Goal: Task Accomplishment & Management: Manage account settings

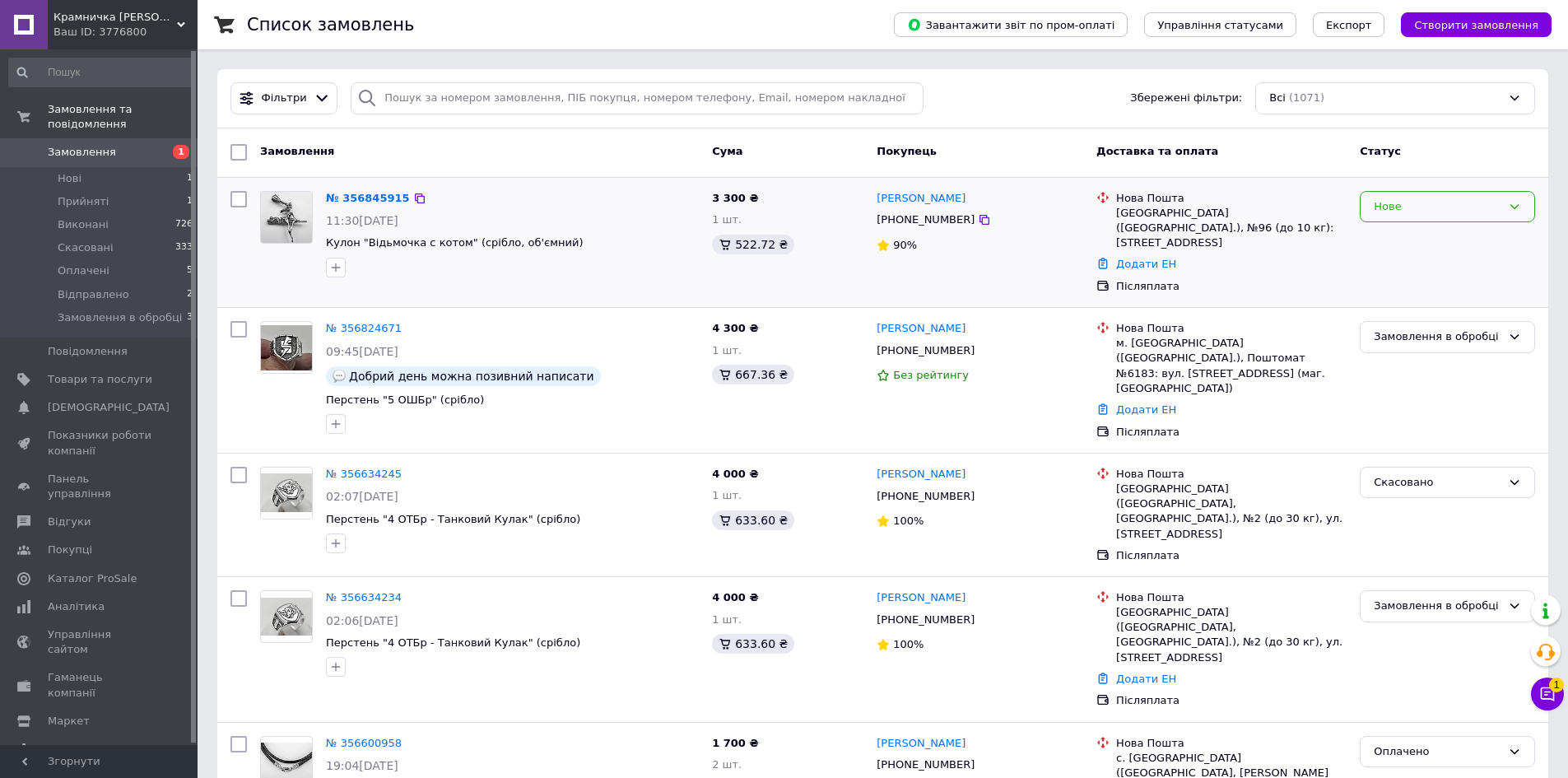
click at [1474, 194] on div "Нове" at bounding box center [1447, 206] width 175 height 32
click at [1404, 240] on li "Прийнято" at bounding box center [1447, 241] width 173 height 30
click at [369, 196] on link "№ 356845915" at bounding box center [364, 197] width 76 height 12
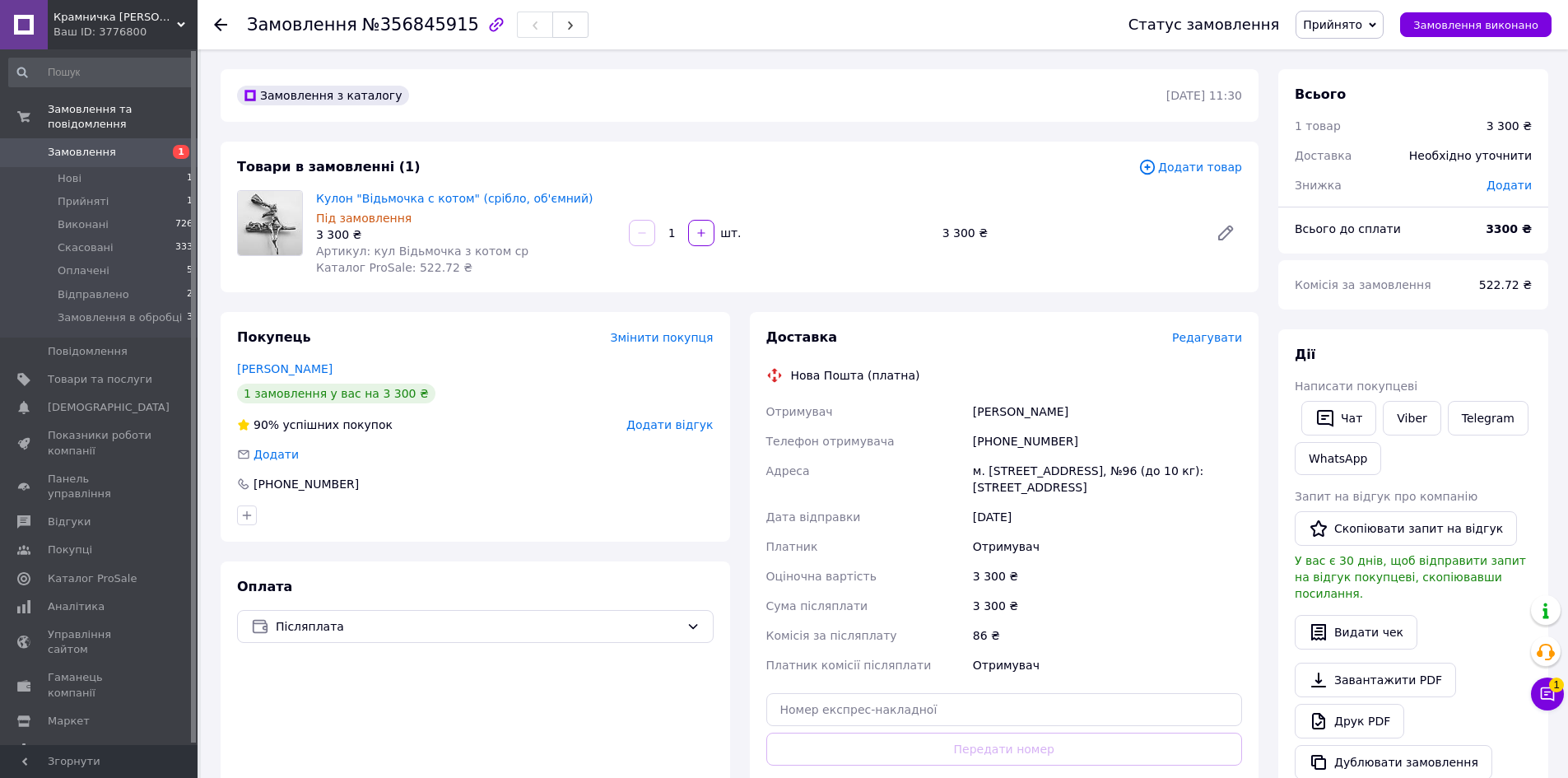
drag, startPoint x: 1099, startPoint y: 405, endPoint x: 971, endPoint y: 410, distance: 128.1
click at [971, 410] on div "[PERSON_NAME]" at bounding box center [1106, 412] width 275 height 29
copy div "[PERSON_NAME]"
click at [432, 698] on div "Оплата Післяплата" at bounding box center [474, 708] width 509 height 294
drag, startPoint x: 1048, startPoint y: 440, endPoint x: 996, endPoint y: 438, distance: 52.0
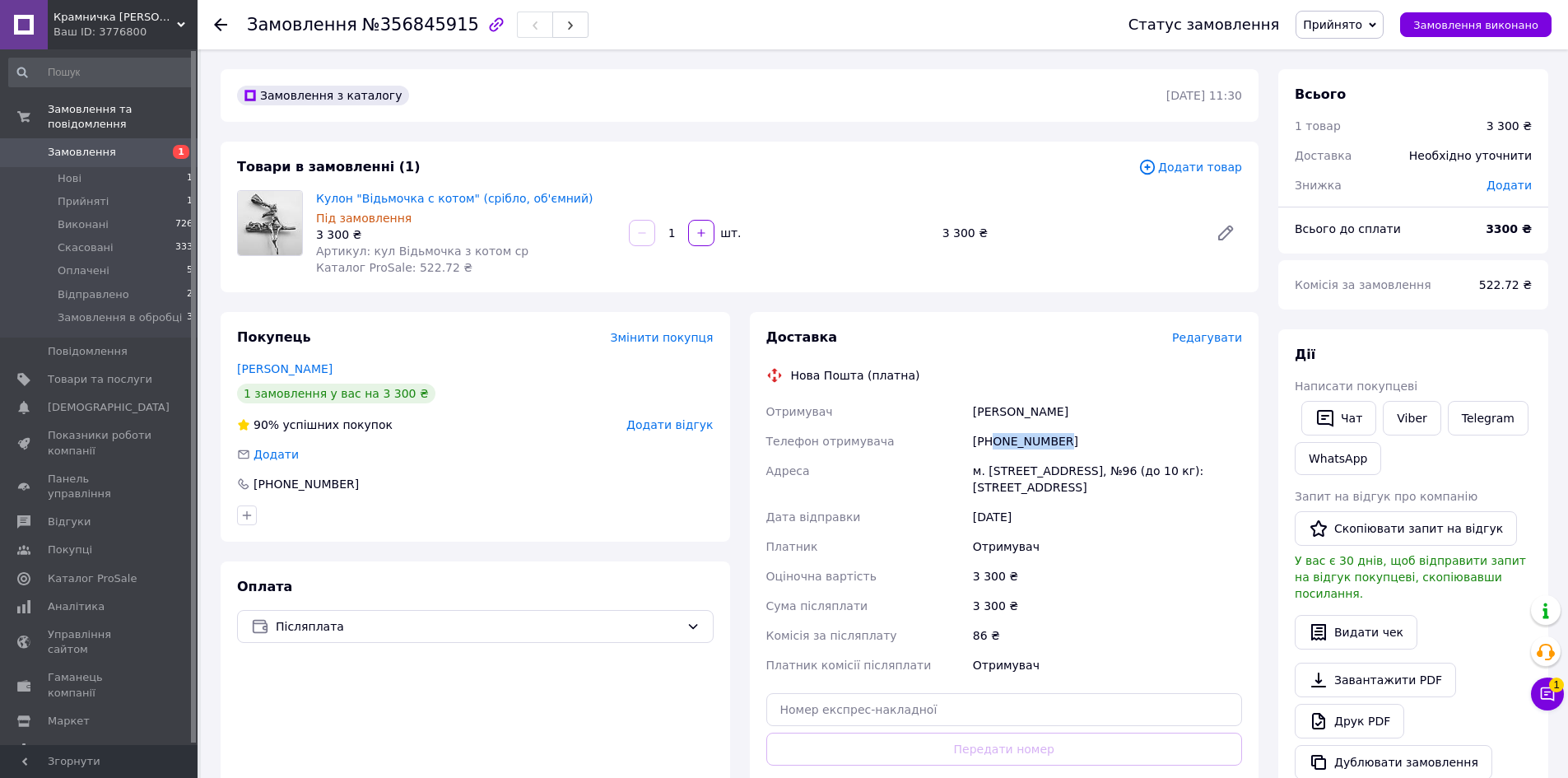
click at [996, 438] on div "[PHONE_NUMBER]" at bounding box center [1106, 442] width 275 height 29
copy div "0673831117"
click at [365, 744] on div "Оплата Післяплата" at bounding box center [474, 708] width 509 height 294
click at [308, 688] on div "Оплата Післяплата" at bounding box center [474, 708] width 509 height 294
click at [83, 194] on span "Прийняті" at bounding box center [83, 202] width 51 height 15
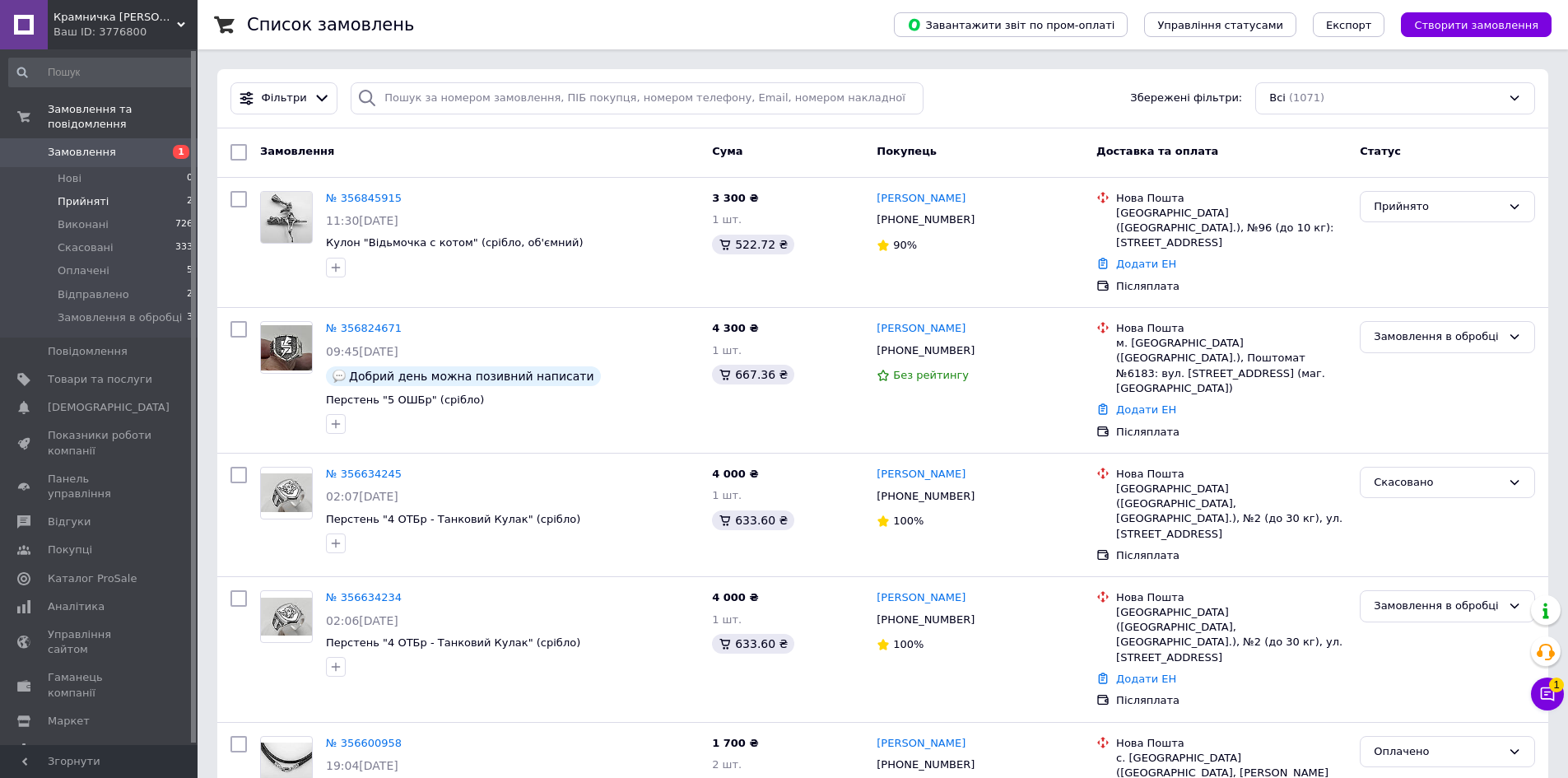
click at [86, 194] on span "Прийняті" at bounding box center [83, 202] width 51 height 15
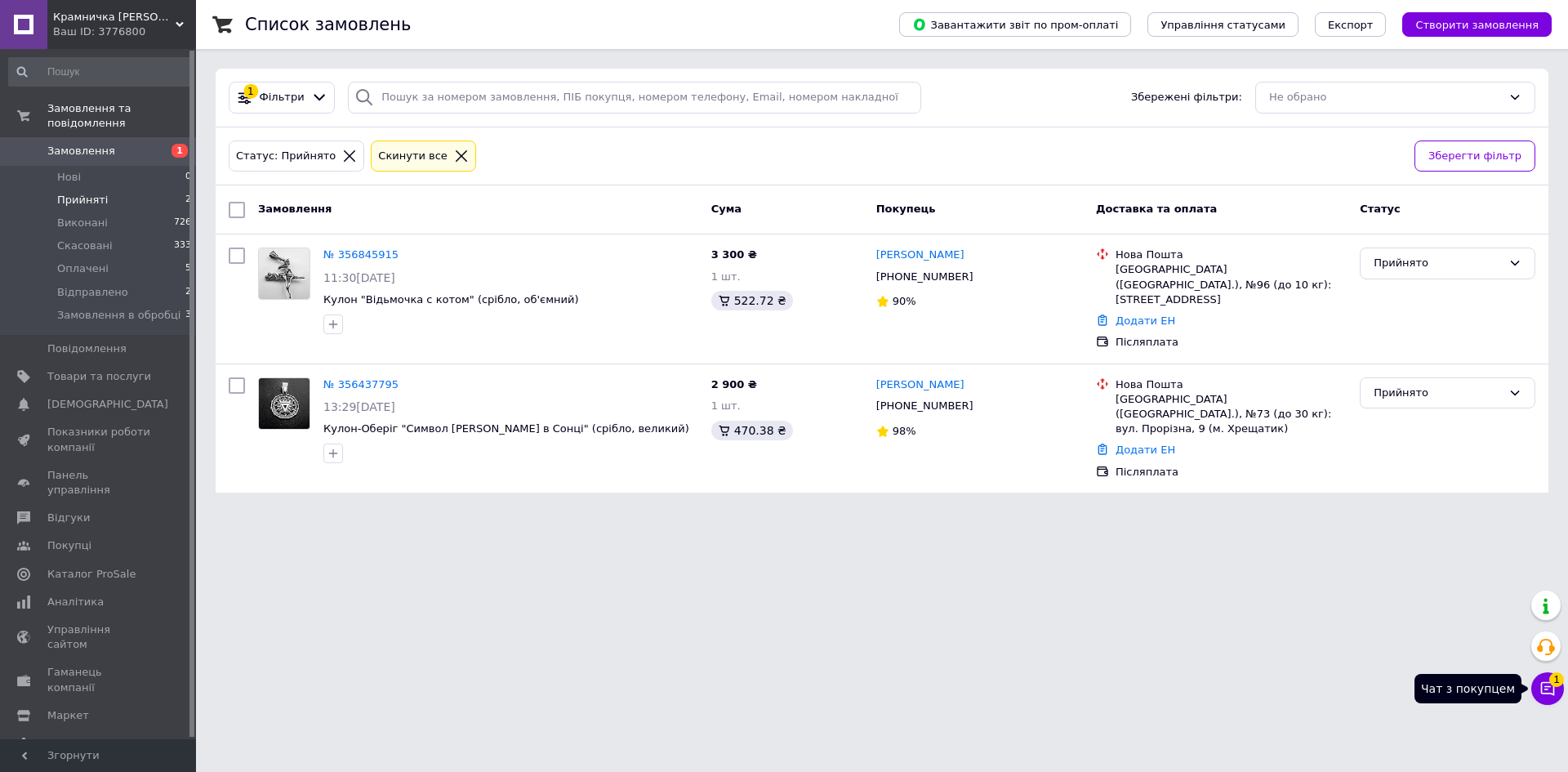
click at [1552, 688] on icon at bounding box center [1548, 689] width 16 height 16
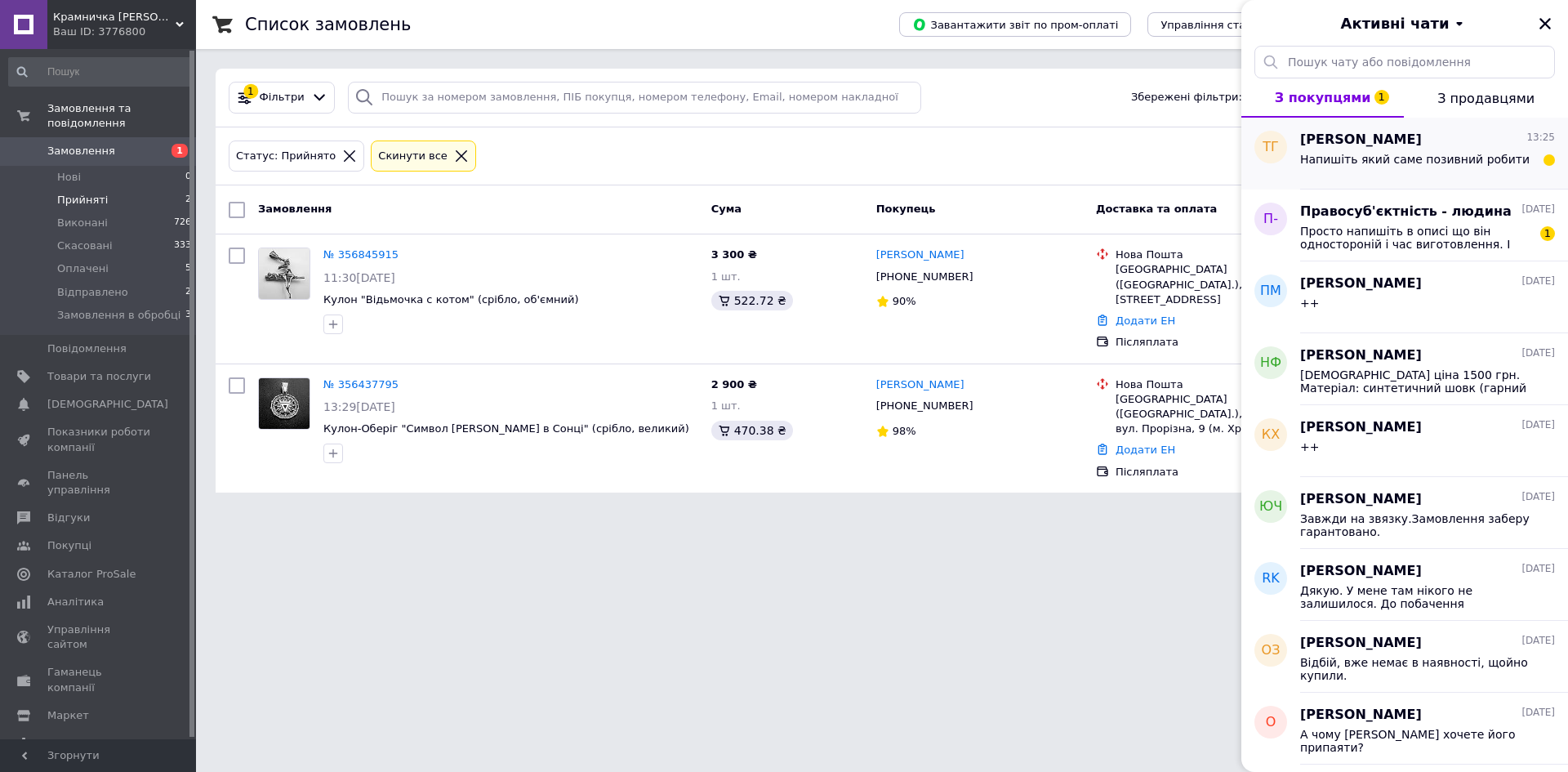
click at [1358, 159] on span "Напишіть який саме позивний робити" at bounding box center [1414, 159] width 229 height 13
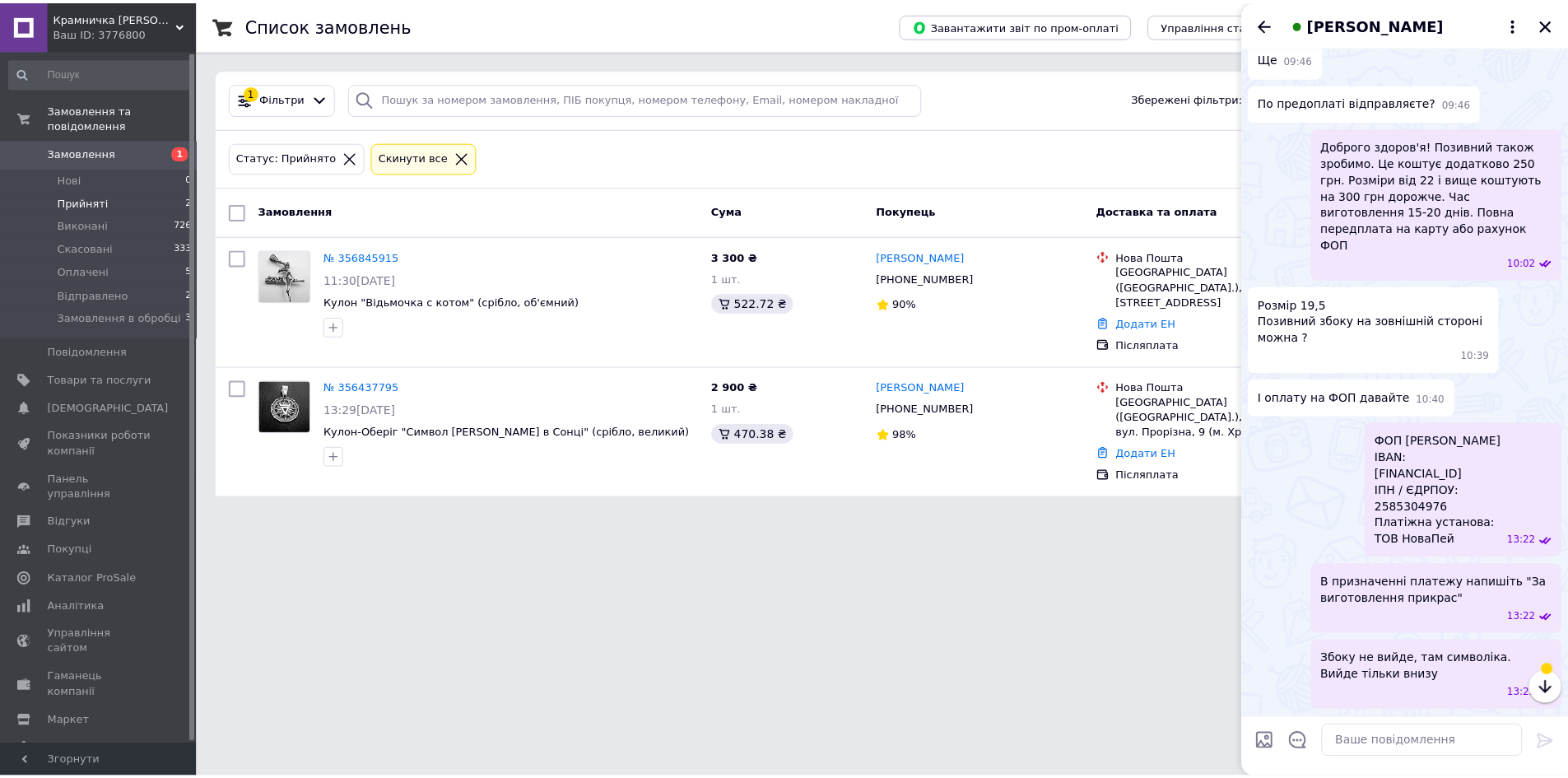
scroll to position [503, 0]
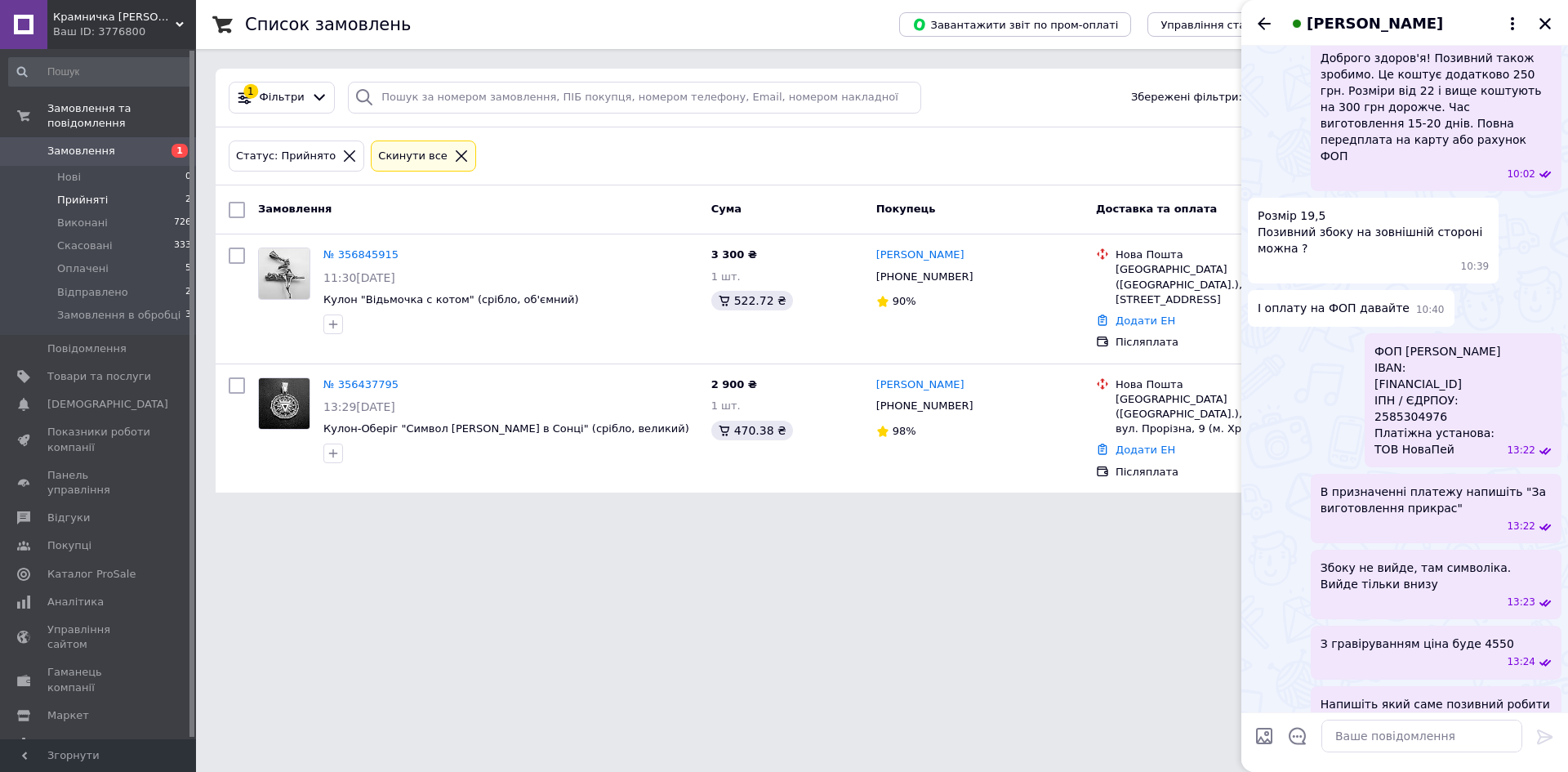
click at [659, 512] on html "Крамничка Козака Мамая Ваш ID: 3776800 Сайт Крамничка Козака Мамая Кабінет поку…" at bounding box center [784, 256] width 1568 height 512
click at [699, 512] on html "Крамничка Козака Мамая Ваш ID: 3776800 Сайт Крамничка Козака Мамая Кабінет поку…" at bounding box center [784, 256] width 1568 height 512
click at [340, 512] on html "Крамничка Козака Мамая Ваш ID: 3776800 Сайт Крамничка Козака Мамая Кабінет поку…" at bounding box center [784, 256] width 1568 height 512
click at [110, 308] on span "Замовлення в обробці" at bounding box center [119, 316] width 123 height 15
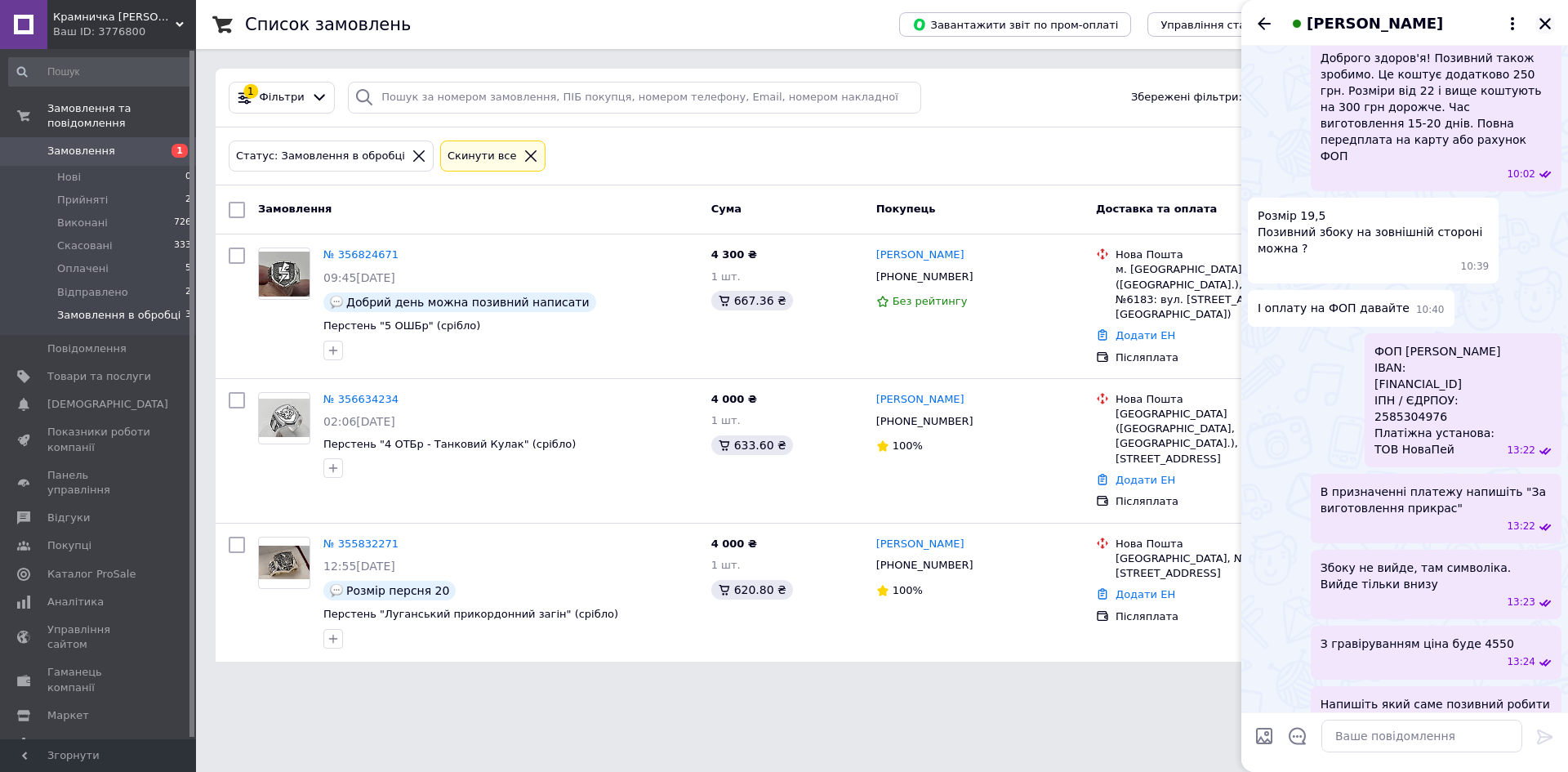
click at [1544, 24] on icon "Закрити" at bounding box center [1545, 24] width 12 height 12
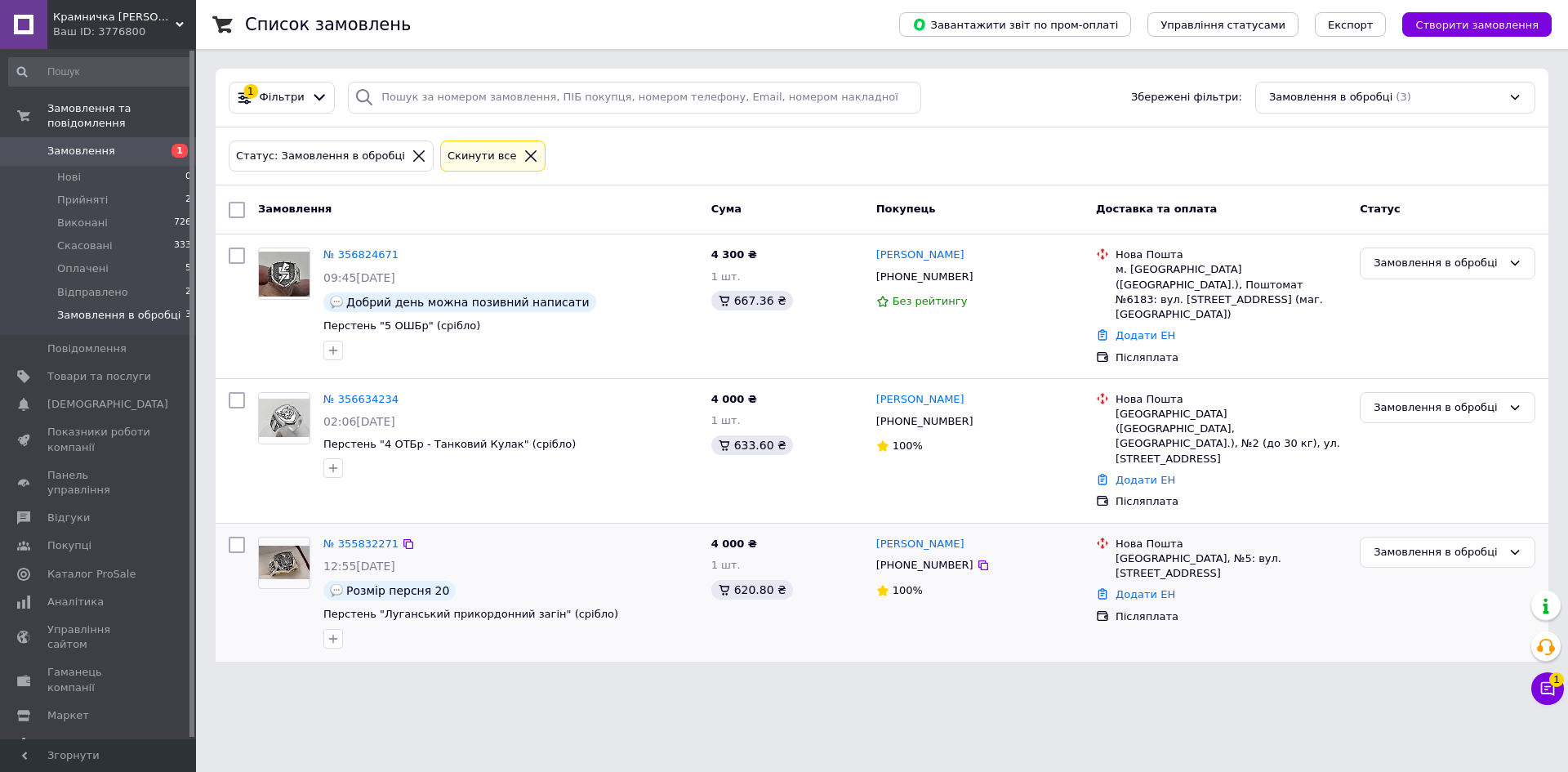
click at [581, 626] on div at bounding box center [510, 638] width 381 height 27
click at [364, 394] on link "№ 356634234" at bounding box center [361, 399] width 75 height 12
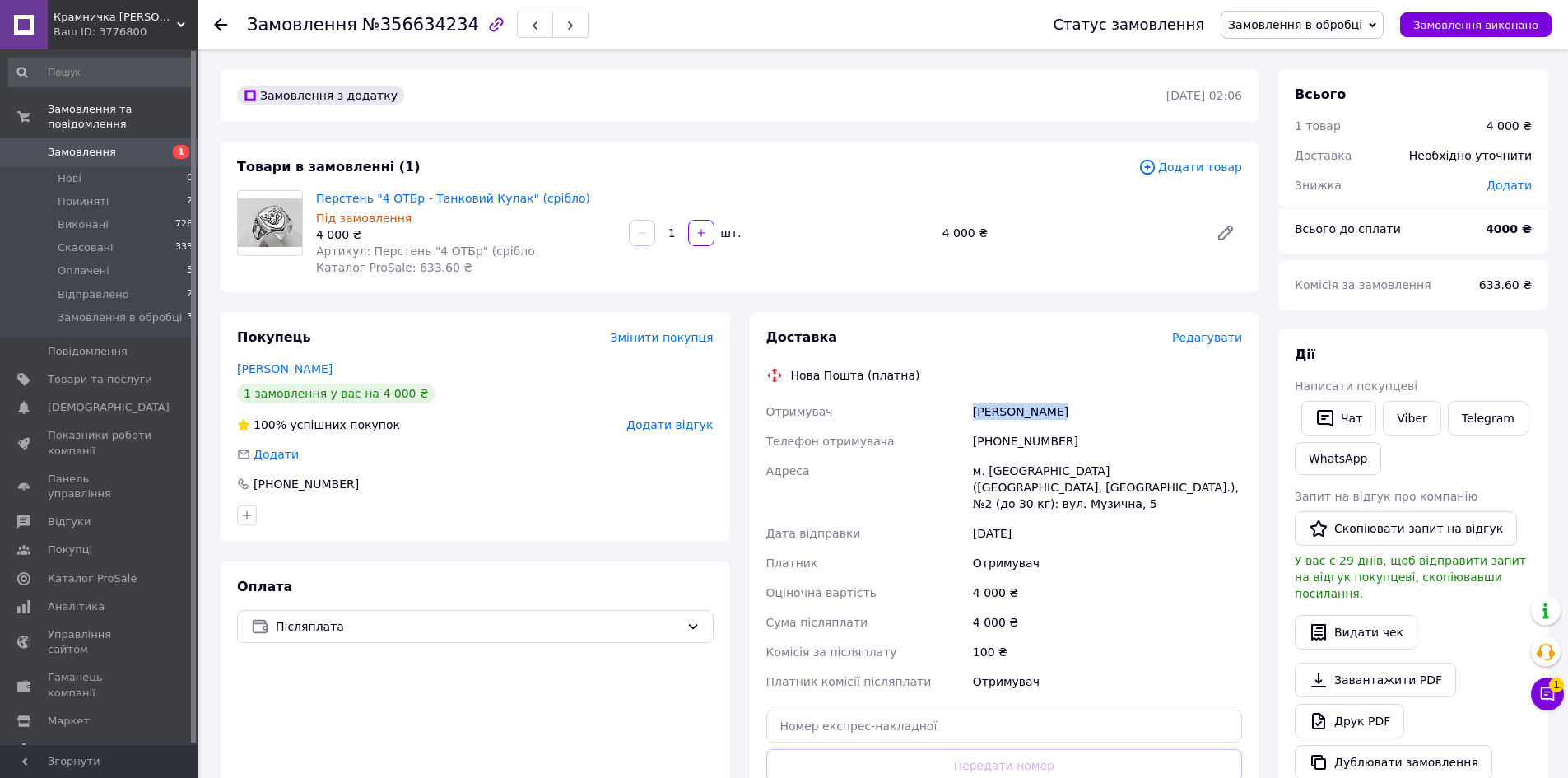
drag, startPoint x: 1064, startPoint y: 407, endPoint x: 961, endPoint y: 407, distance: 103.0
click at [961, 407] on div "Отримувач [PERSON_NAME] Телефон отримувача [PHONE_NUMBER] Адреса [PERSON_NAME].…" at bounding box center [1004, 547] width 483 height 300
copy div "Отримувач [PERSON_NAME]"
click at [401, 690] on div "Оплата Післяплата" at bounding box center [474, 716] width 509 height 311
drag, startPoint x: 1050, startPoint y: 473, endPoint x: 955, endPoint y: 463, distance: 95.5
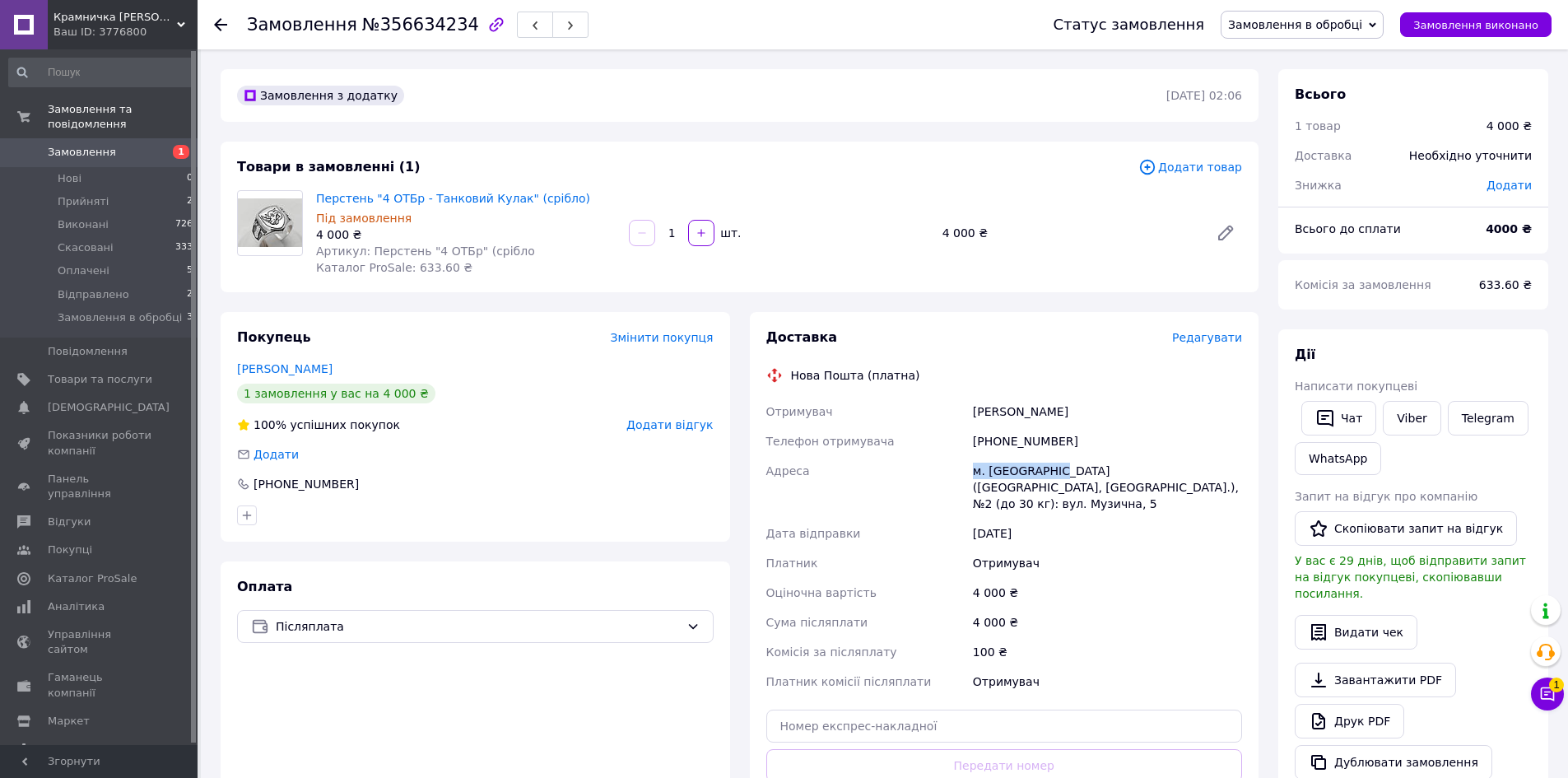
click at [955, 463] on div "Отримувач [PERSON_NAME] Телефон отримувача [PHONE_NUMBER] Адреса [PERSON_NAME].…" at bounding box center [1004, 547] width 483 height 300
copy div "Адреса [PERSON_NAME]. [GEOGRAPHIC_DATA]"
click at [443, 716] on div "Оплата Післяплата" at bounding box center [474, 716] width 509 height 311
drag, startPoint x: 1059, startPoint y: 440, endPoint x: 996, endPoint y: 430, distance: 63.8
click at [996, 430] on div "[PHONE_NUMBER]" at bounding box center [1106, 442] width 275 height 29
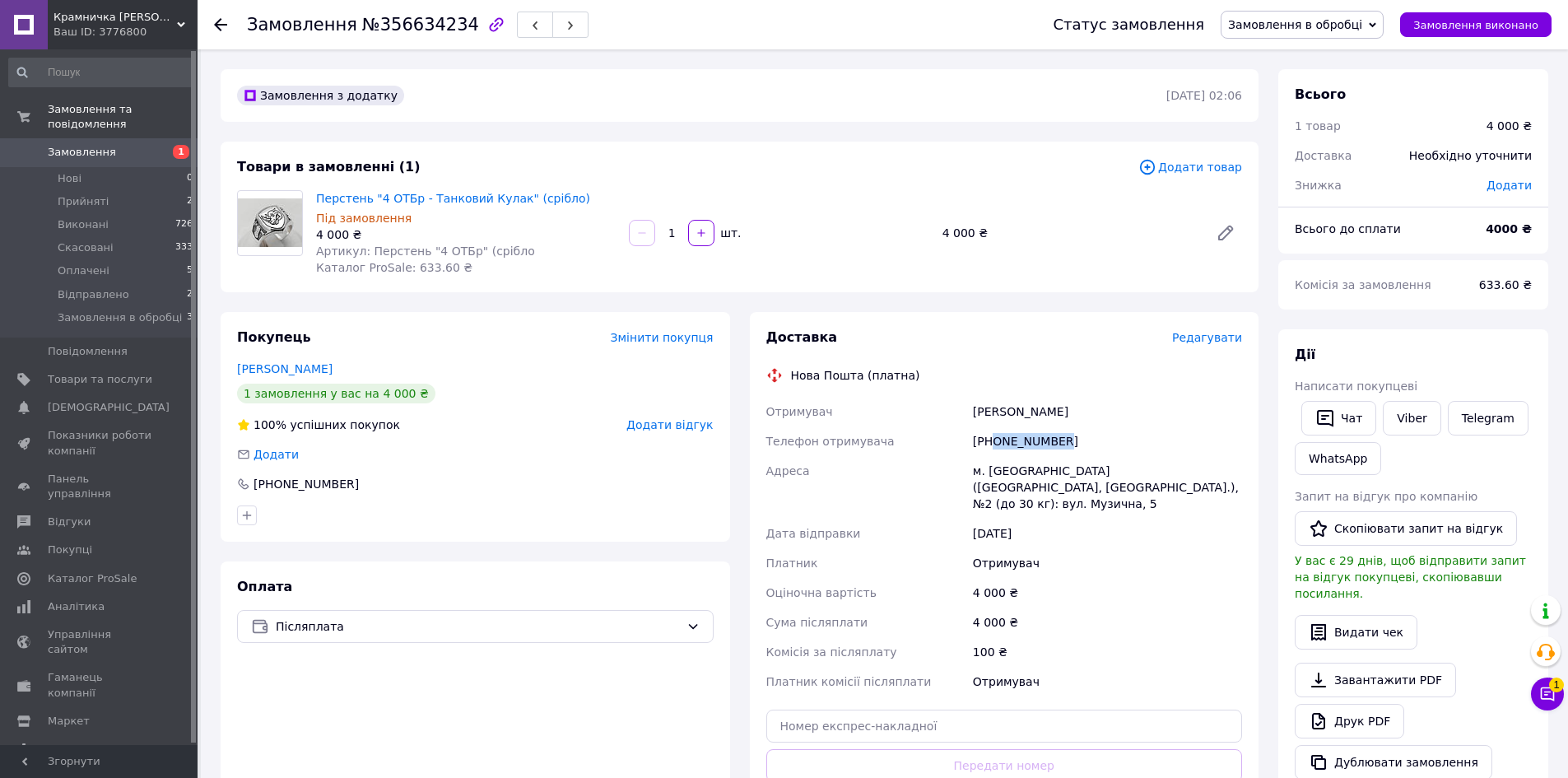
copy div "0933818165"
click at [622, 720] on div "Оплата Післяплата" at bounding box center [474, 716] width 509 height 311
drag, startPoint x: 390, startPoint y: 721, endPoint x: 381, endPoint y: 686, distance: 36.1
click at [390, 720] on div "Оплата Післяплата" at bounding box center [474, 716] width 509 height 311
click at [111, 311] on span "Замовлення в обробці" at bounding box center [120, 318] width 124 height 15
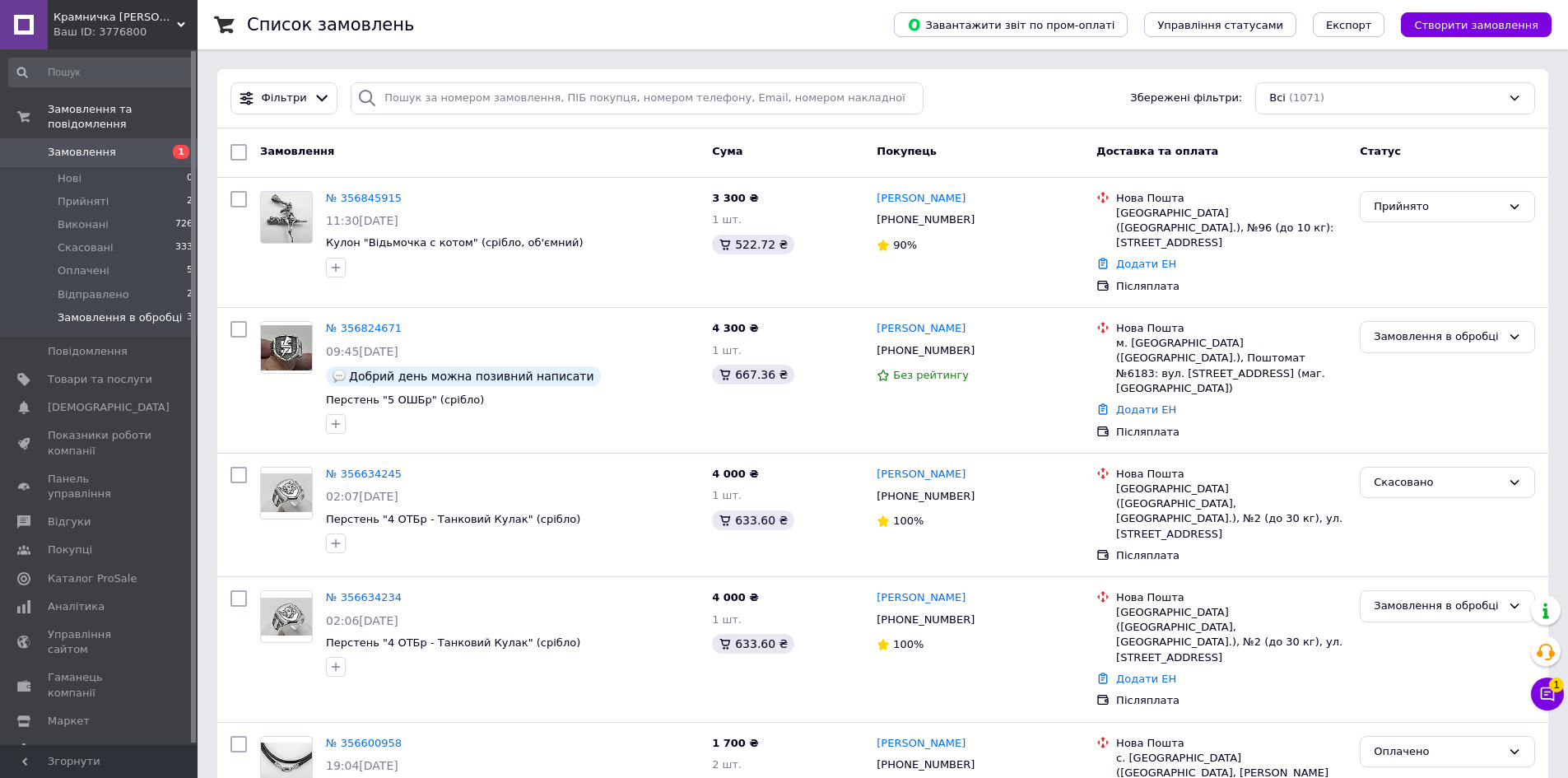
click at [76, 311] on span "Замовлення в обробці" at bounding box center [120, 318] width 124 height 15
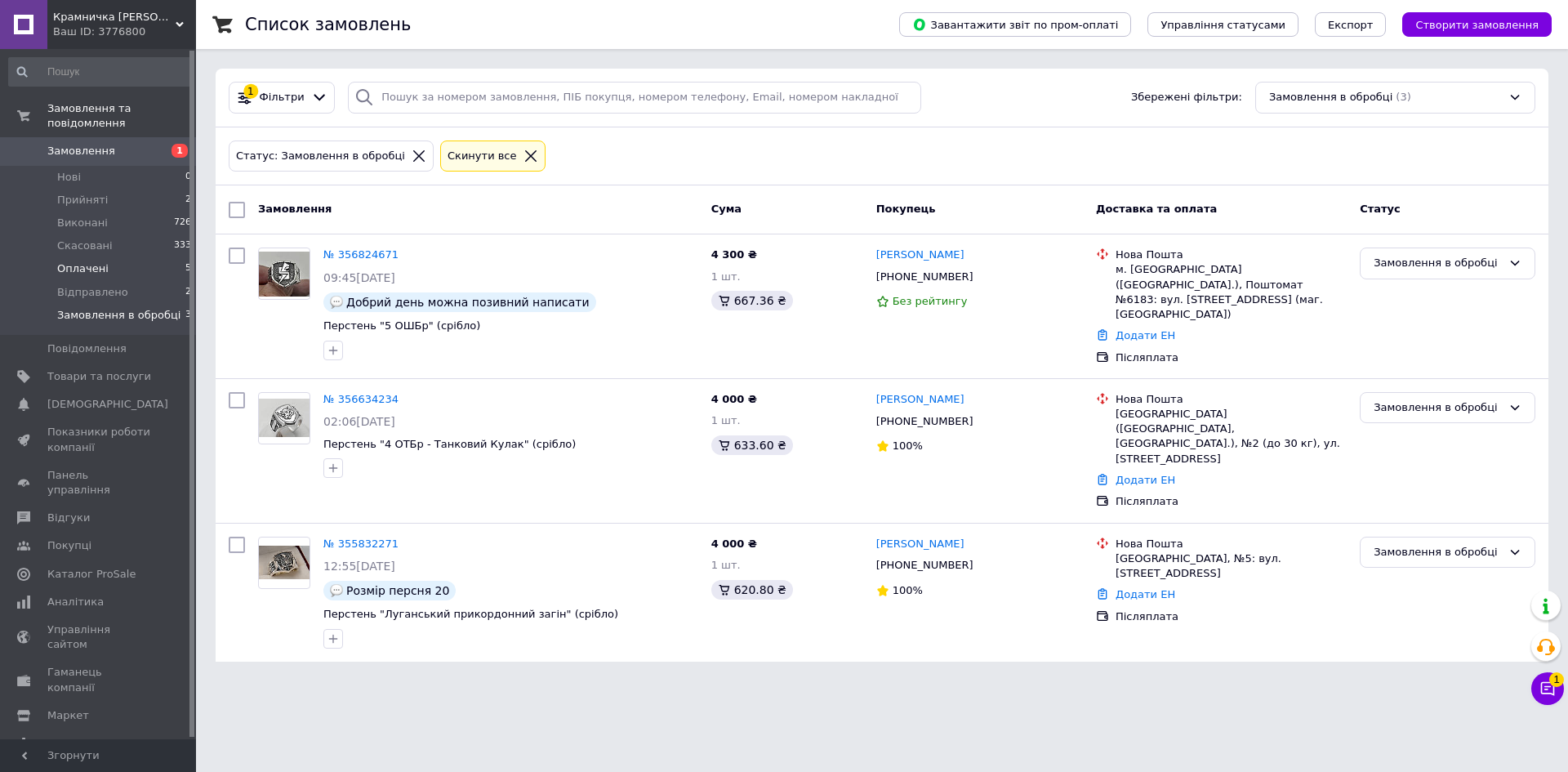
click at [91, 262] on span "Оплачені" at bounding box center [83, 269] width 51 height 15
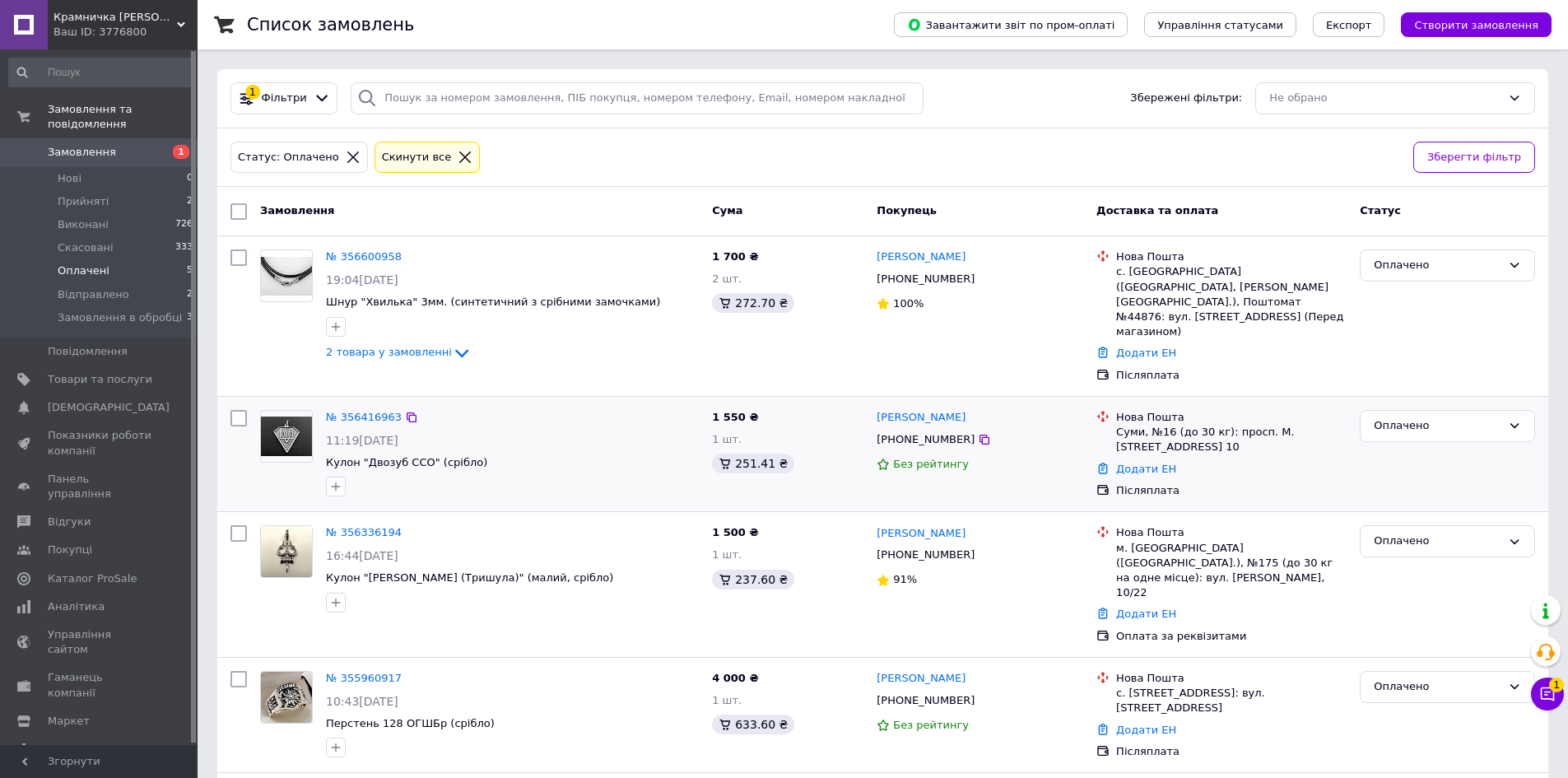
click at [1464, 458] on div "Оплачено" at bounding box center [1446, 454] width 189 height 101
click at [91, 288] on span "Відправлено" at bounding box center [94, 295] width 72 height 15
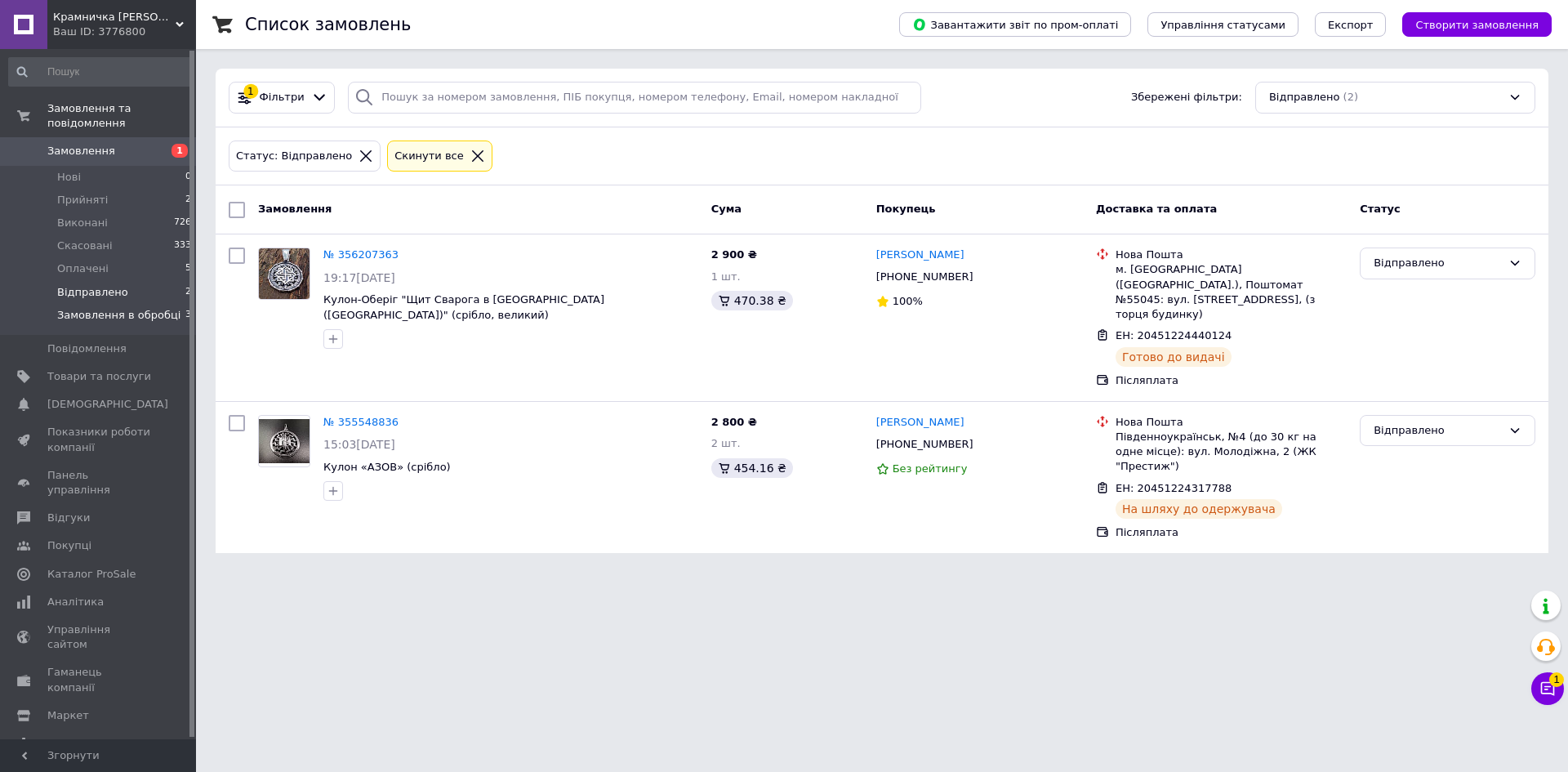
click at [88, 308] on span "Замовлення в обробці" at bounding box center [119, 316] width 123 height 15
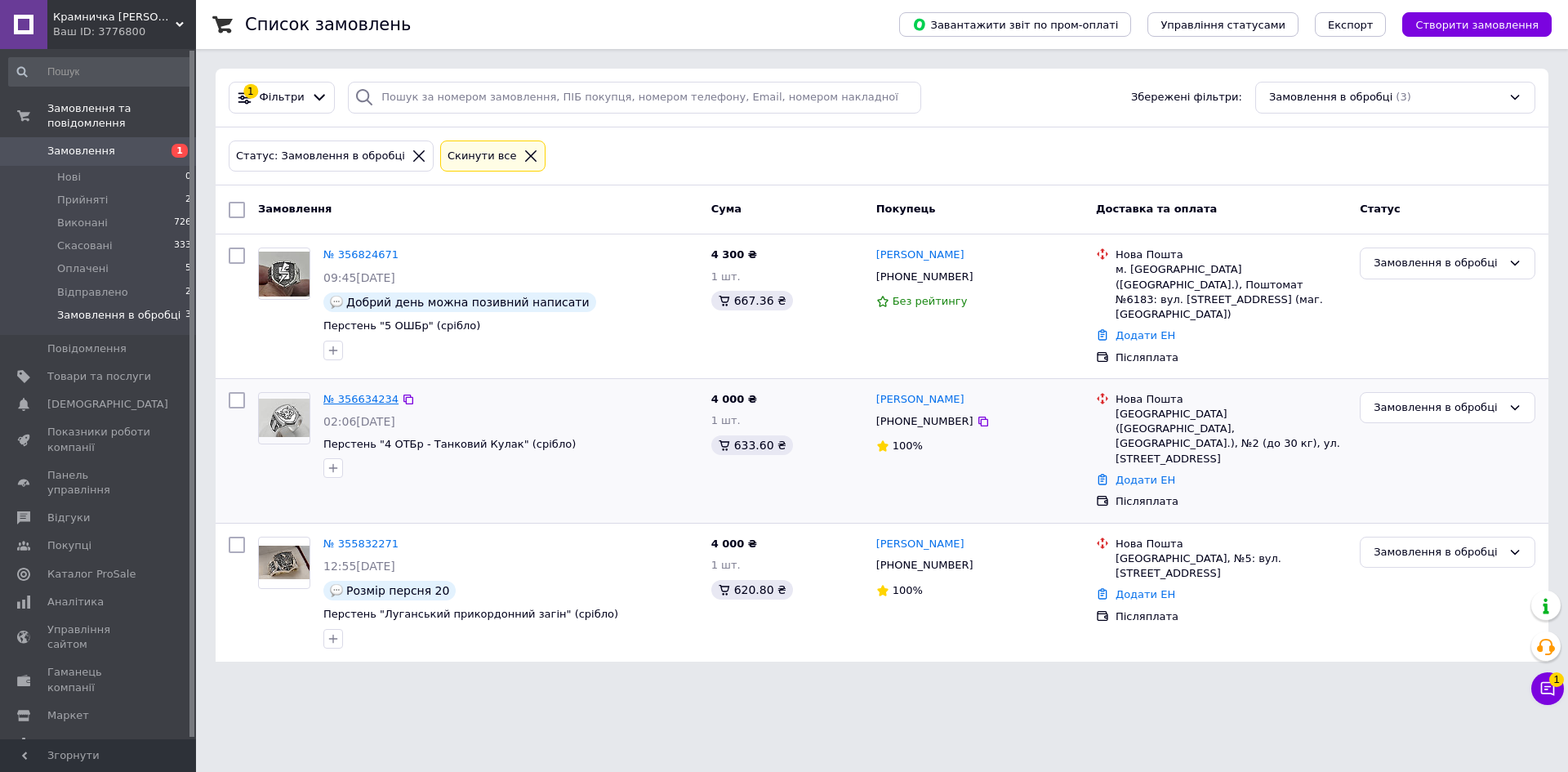
click at [360, 394] on link "№ 356634234" at bounding box center [361, 399] width 75 height 12
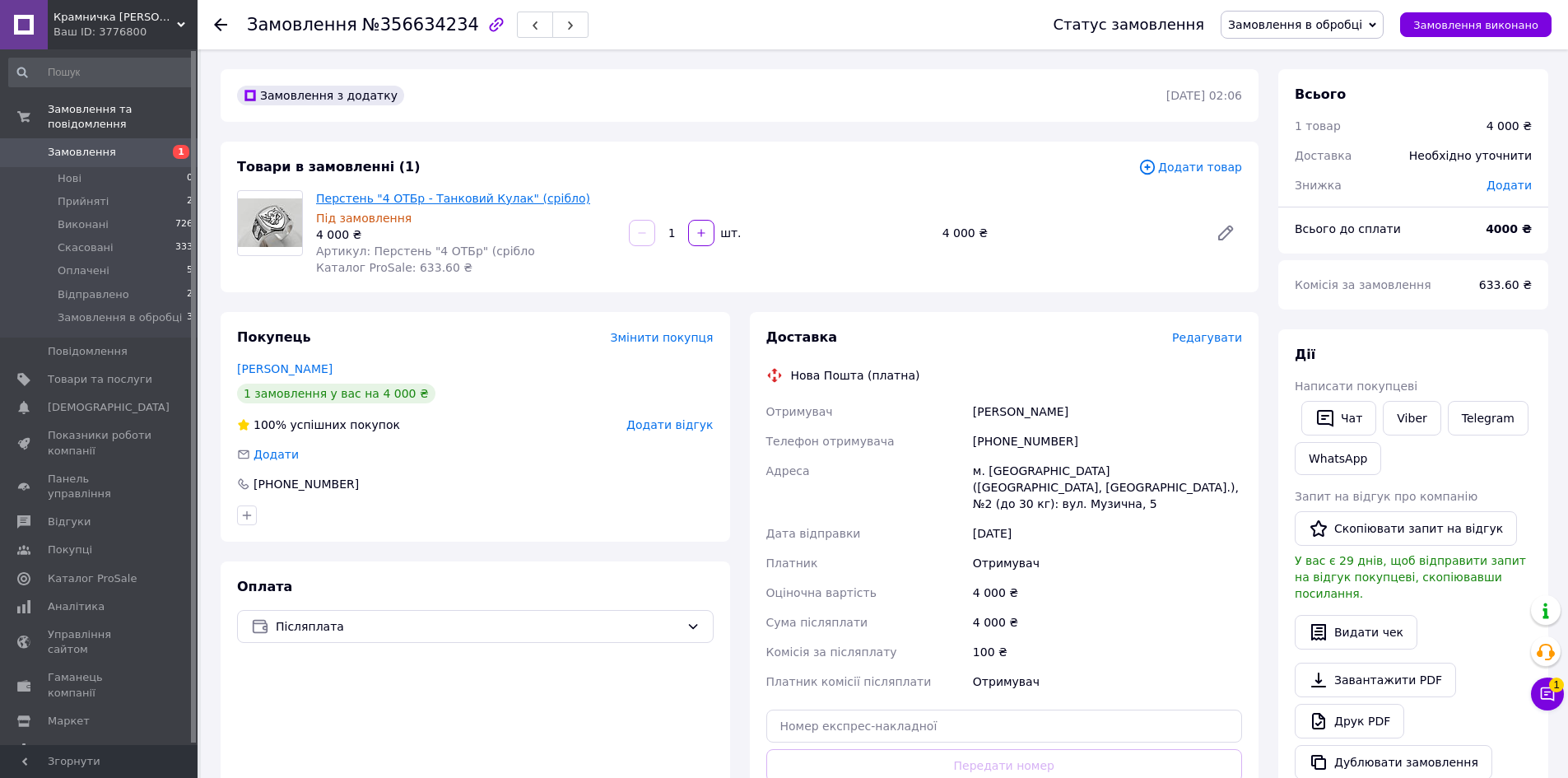
click at [415, 198] on link "Перстень "4 ОТБр - Танковий Кулак" (срібло)" at bounding box center [452, 198] width 274 height 13
click at [1545, 701] on icon at bounding box center [1547, 694] width 17 height 17
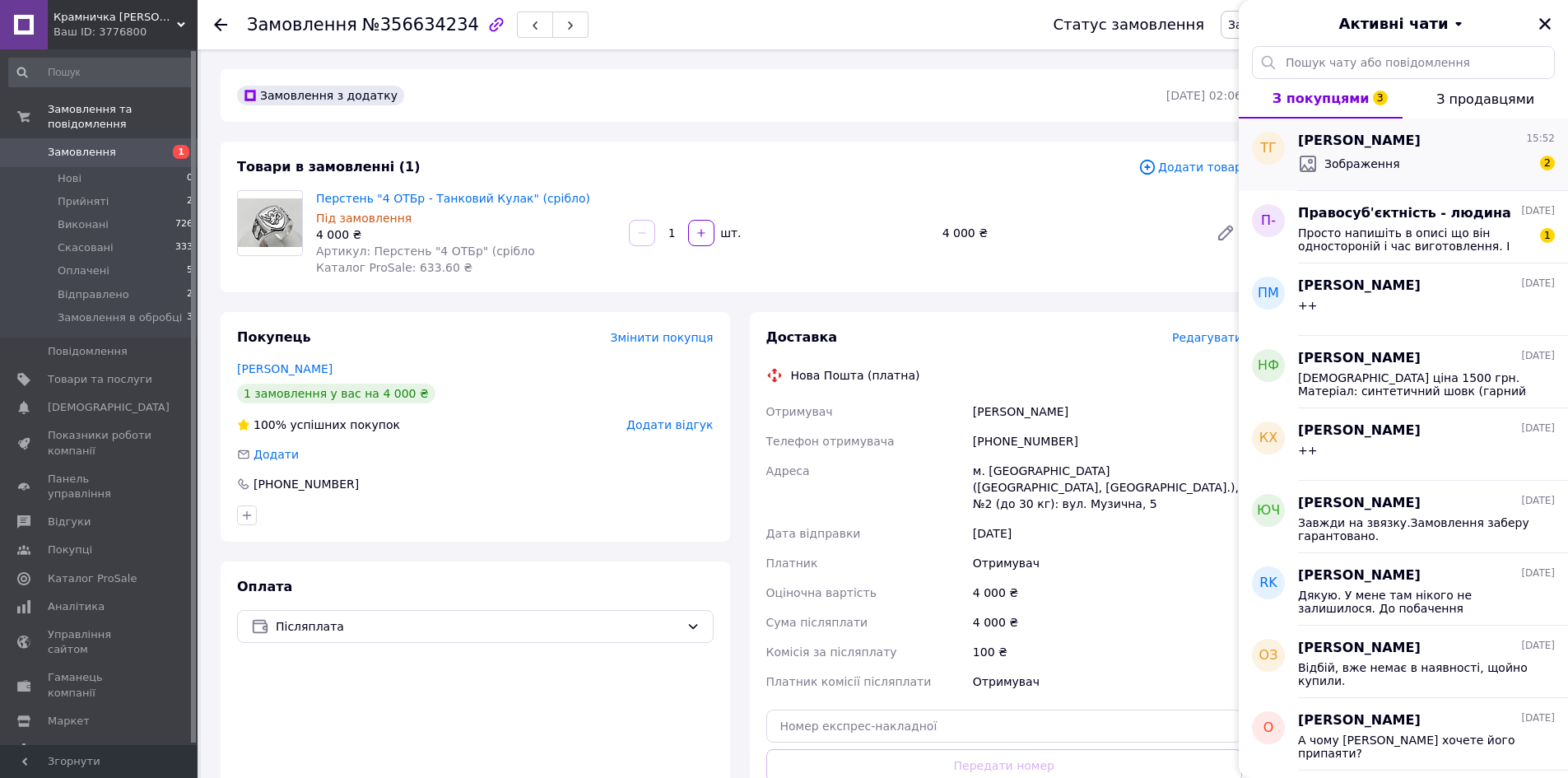
click at [1441, 156] on div "Зображення 2" at bounding box center [1426, 163] width 257 height 27
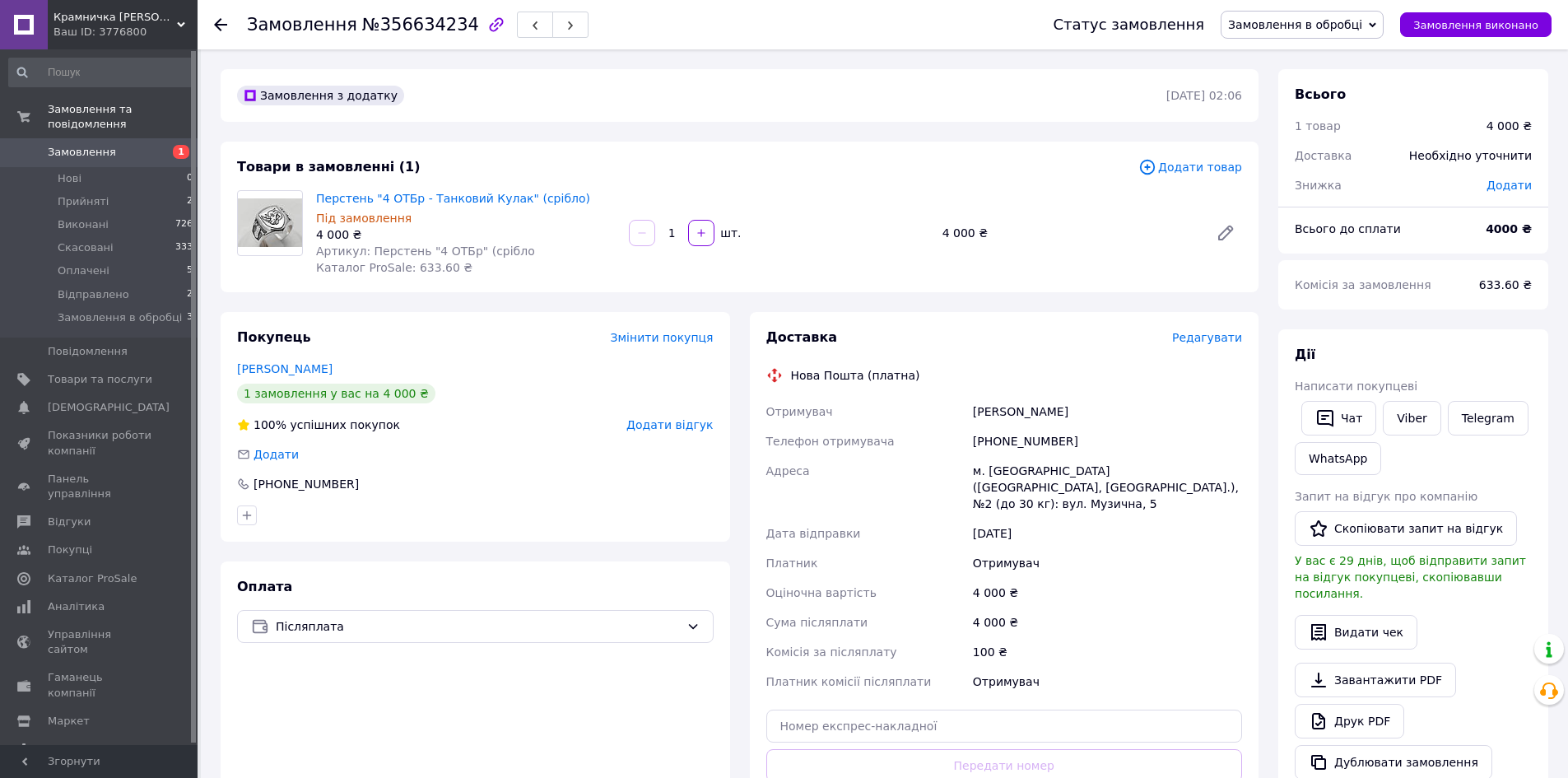
click at [81, 145] on span "Замовлення" at bounding box center [82, 152] width 68 height 15
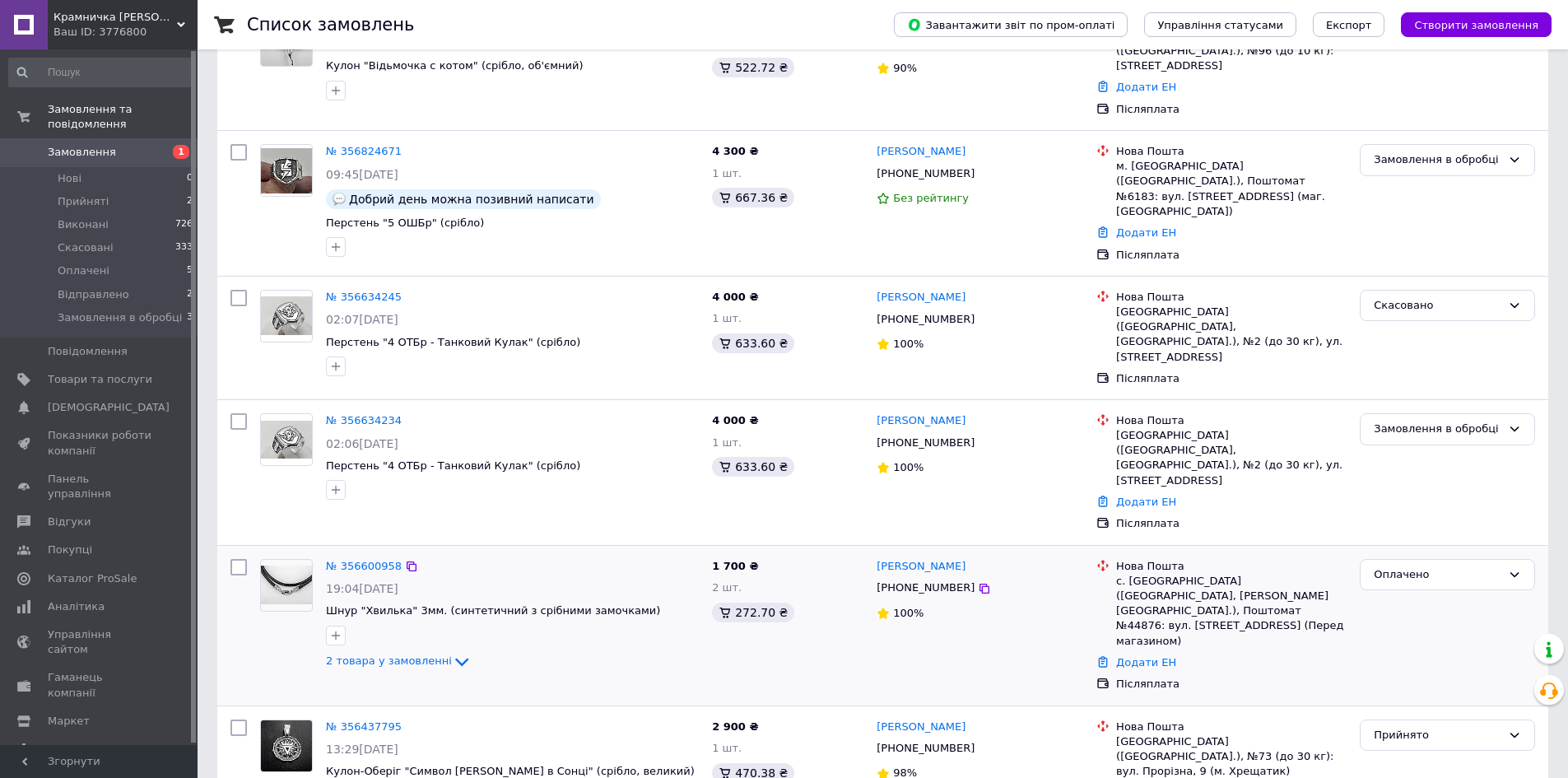
scroll to position [247, 0]
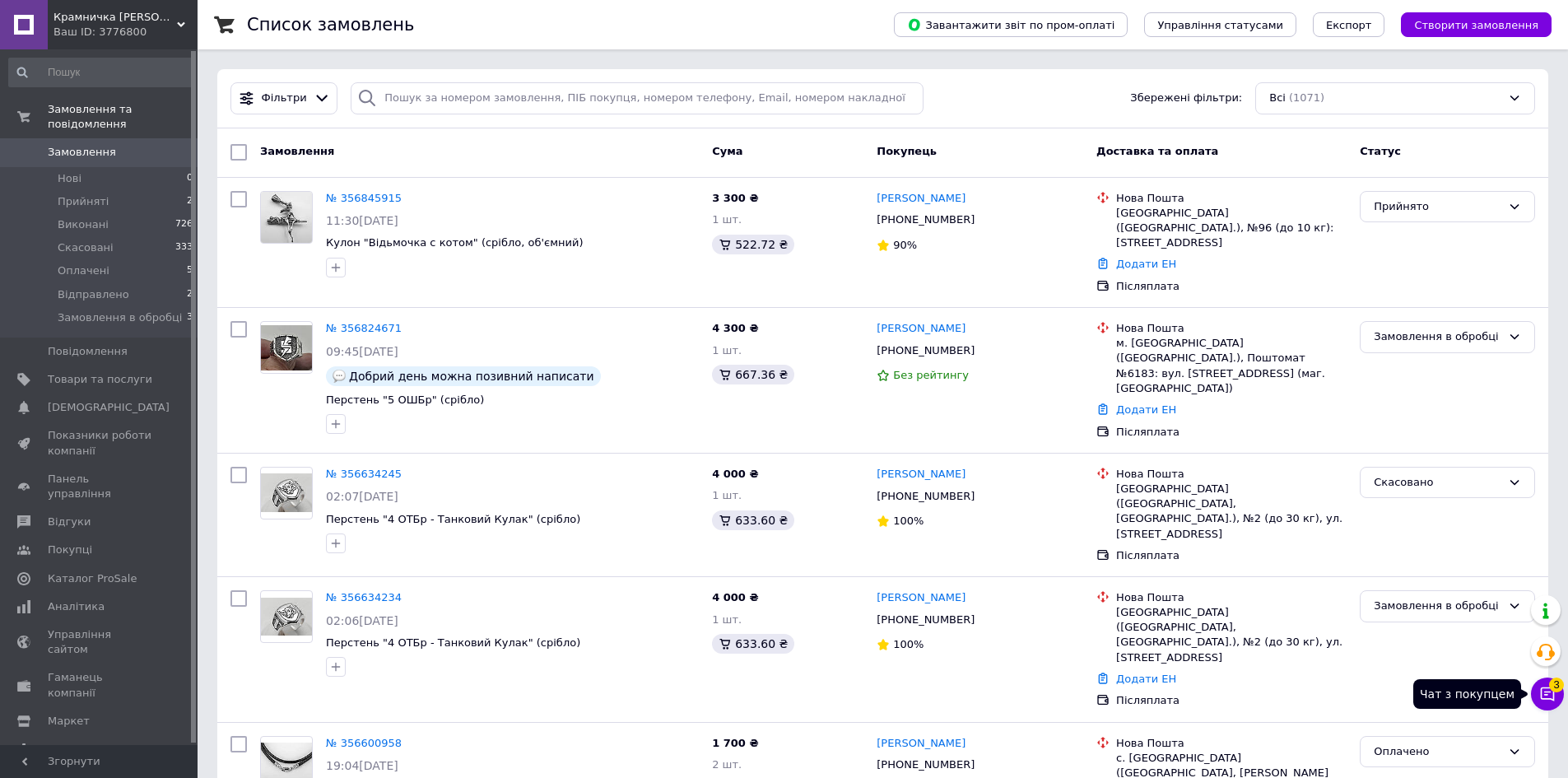
click at [1547, 696] on icon at bounding box center [1547, 694] width 17 height 17
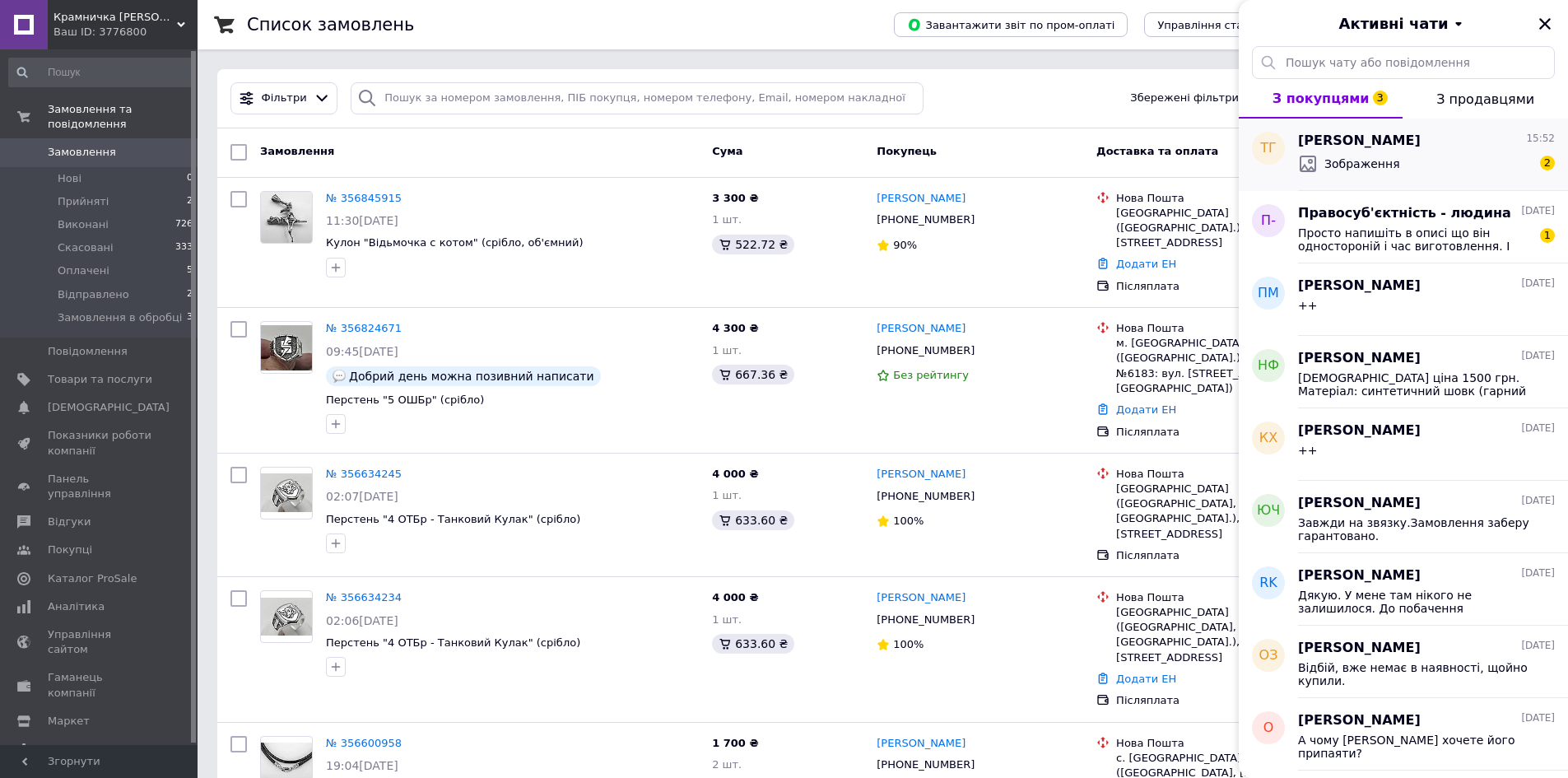
click at [1375, 147] on span "[PERSON_NAME]" at bounding box center [1359, 141] width 123 height 19
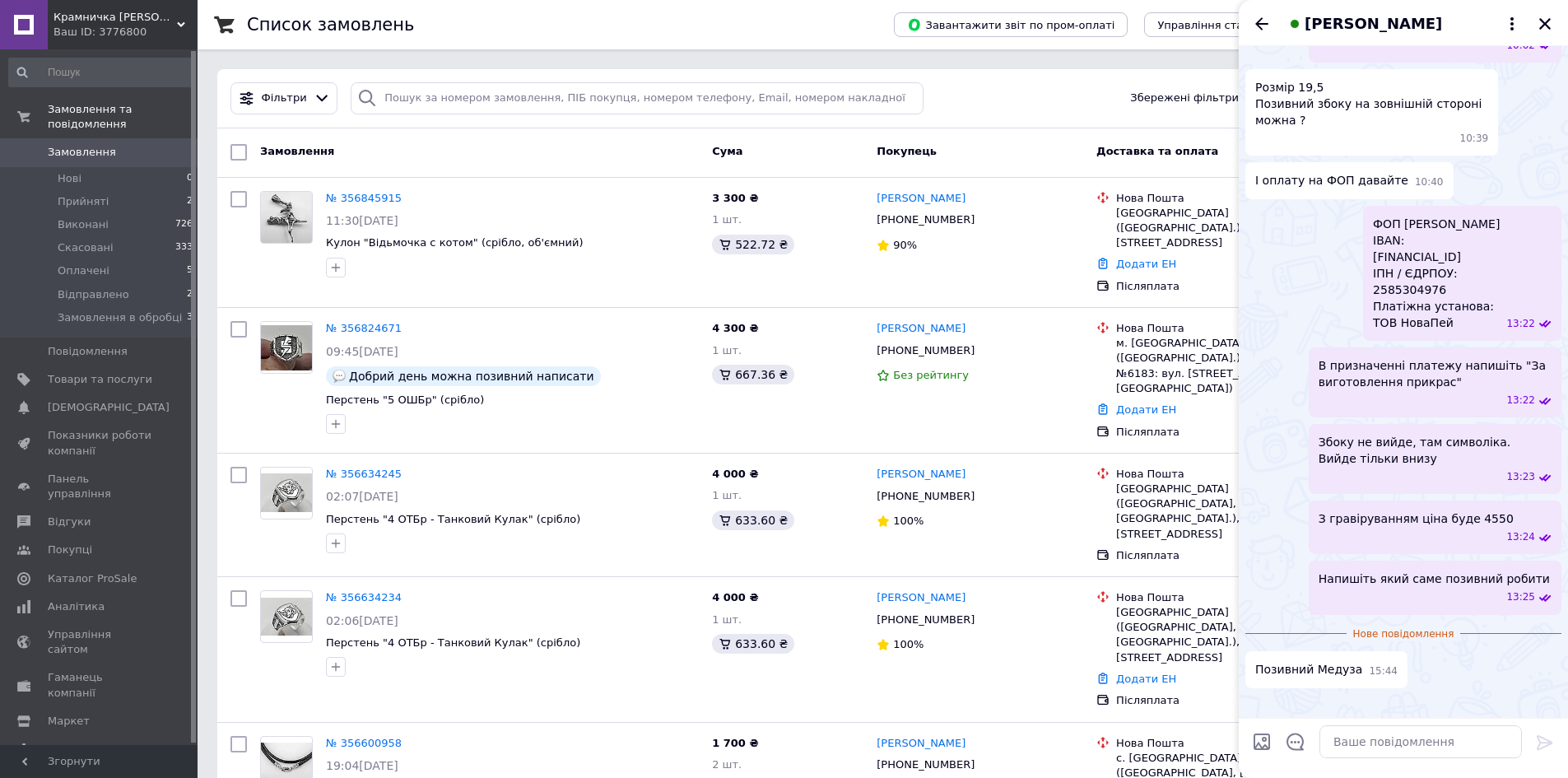
scroll to position [801, 0]
click at [1365, 746] on textarea at bounding box center [1421, 742] width 203 height 33
type textarea "++"
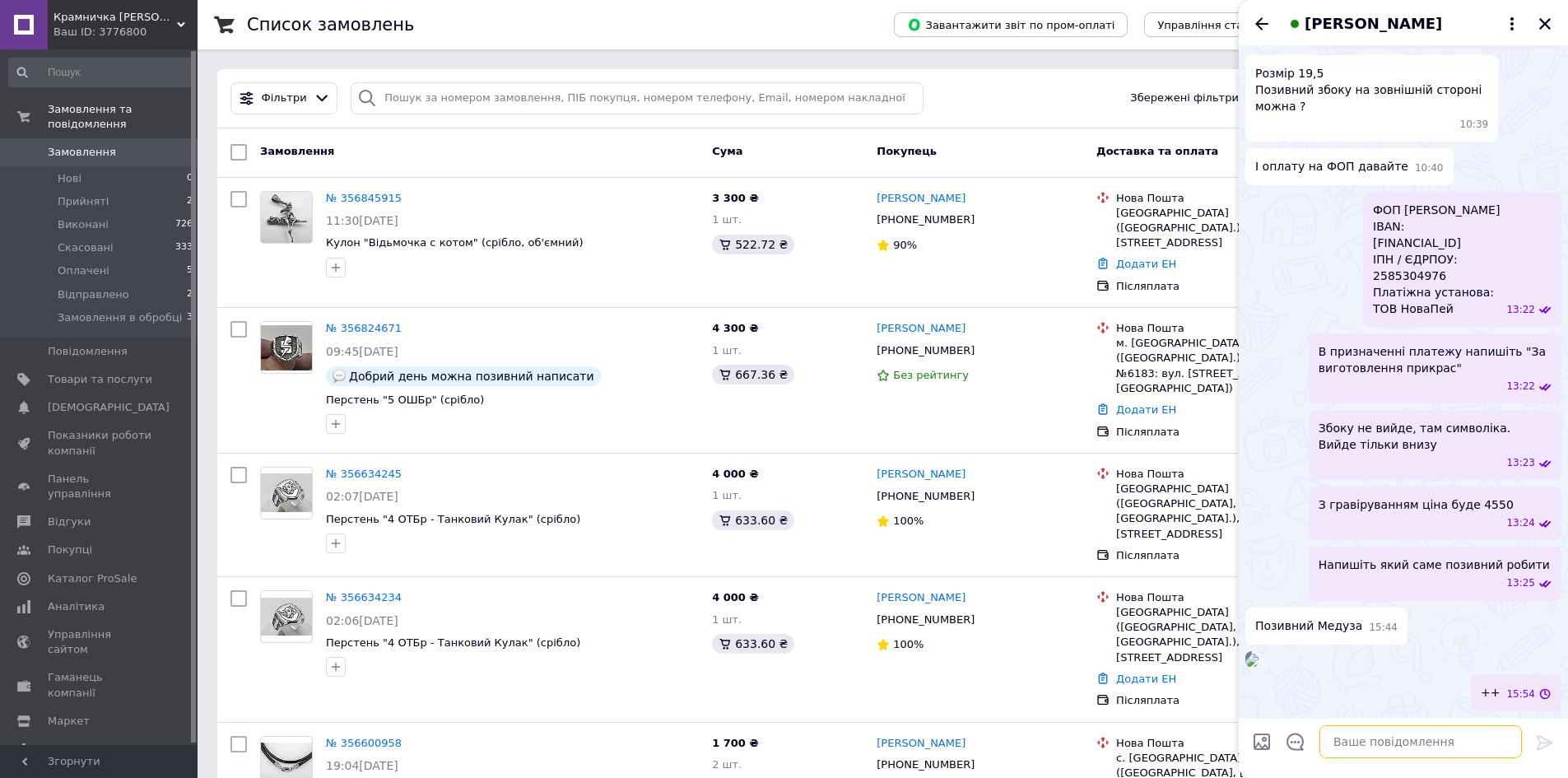
scroll to position [815, 0]
click at [1258, 654] on img at bounding box center [1251, 660] width 13 height 13
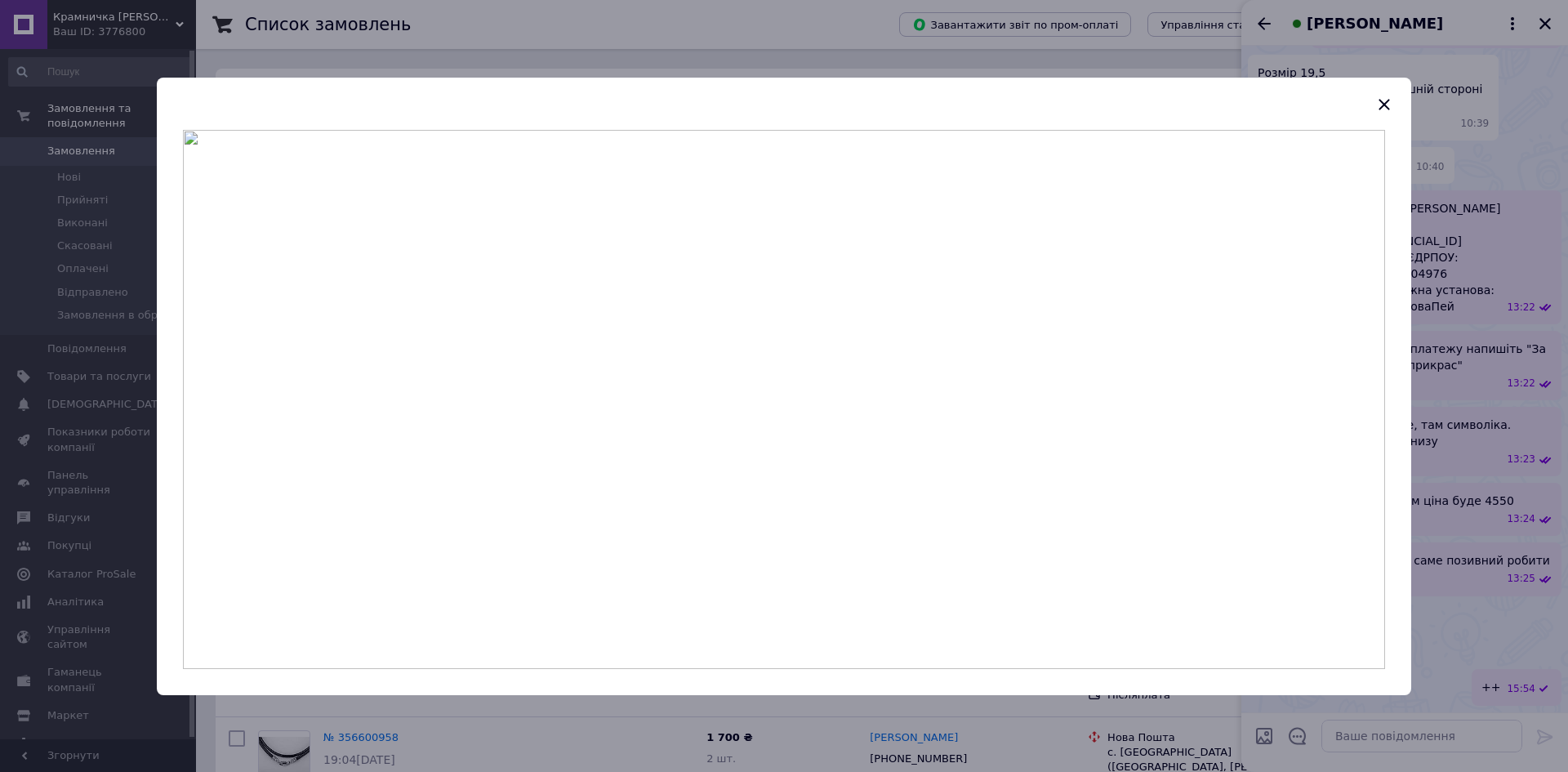
click at [881, 345] on img at bounding box center [784, 400] width 1202 height 540
click at [1385, 103] on icon "button" at bounding box center [1384, 104] width 11 height 11
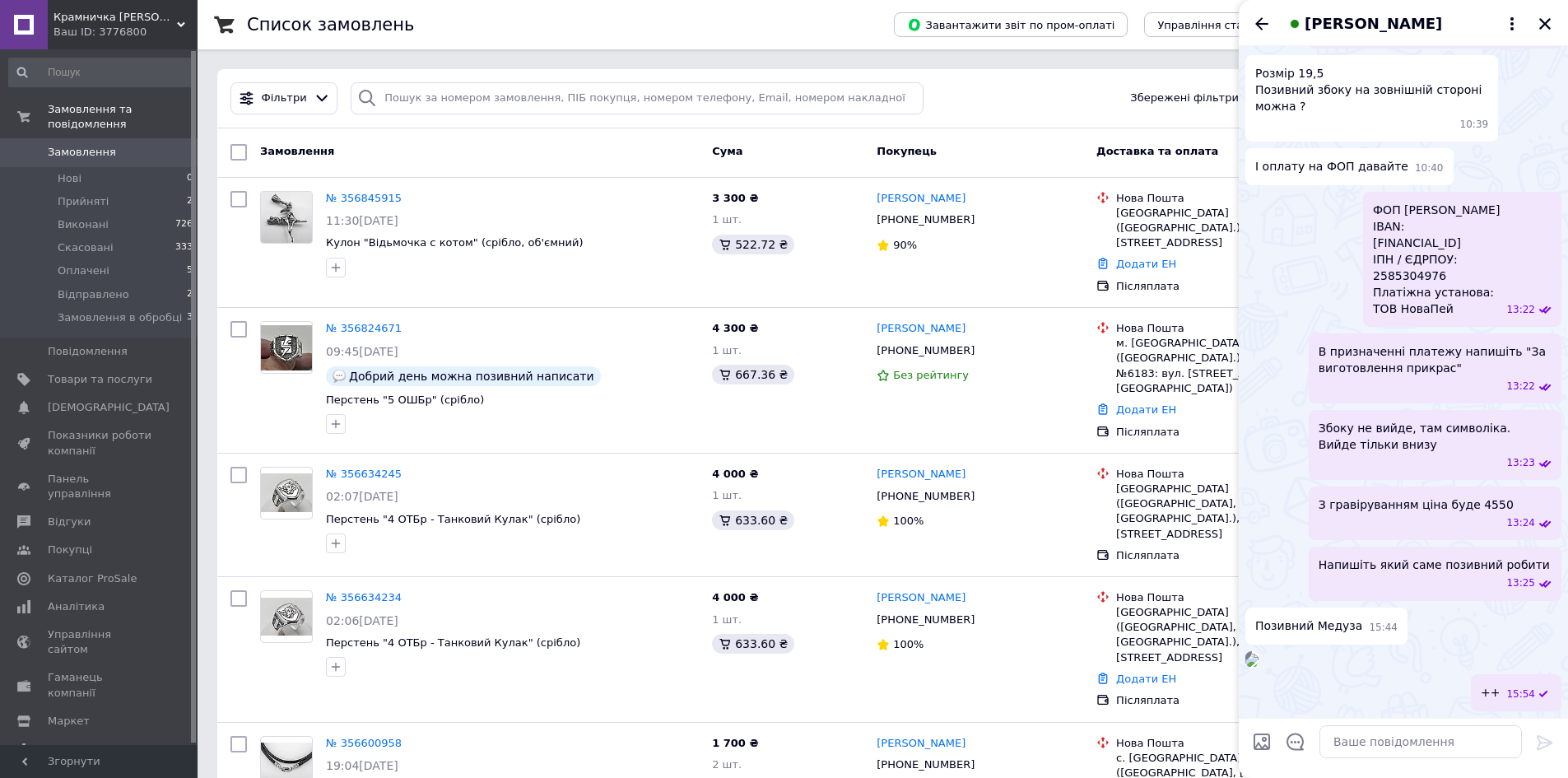
click at [1484, 652] on div "15:52" at bounding box center [1402, 660] width 316 height 17
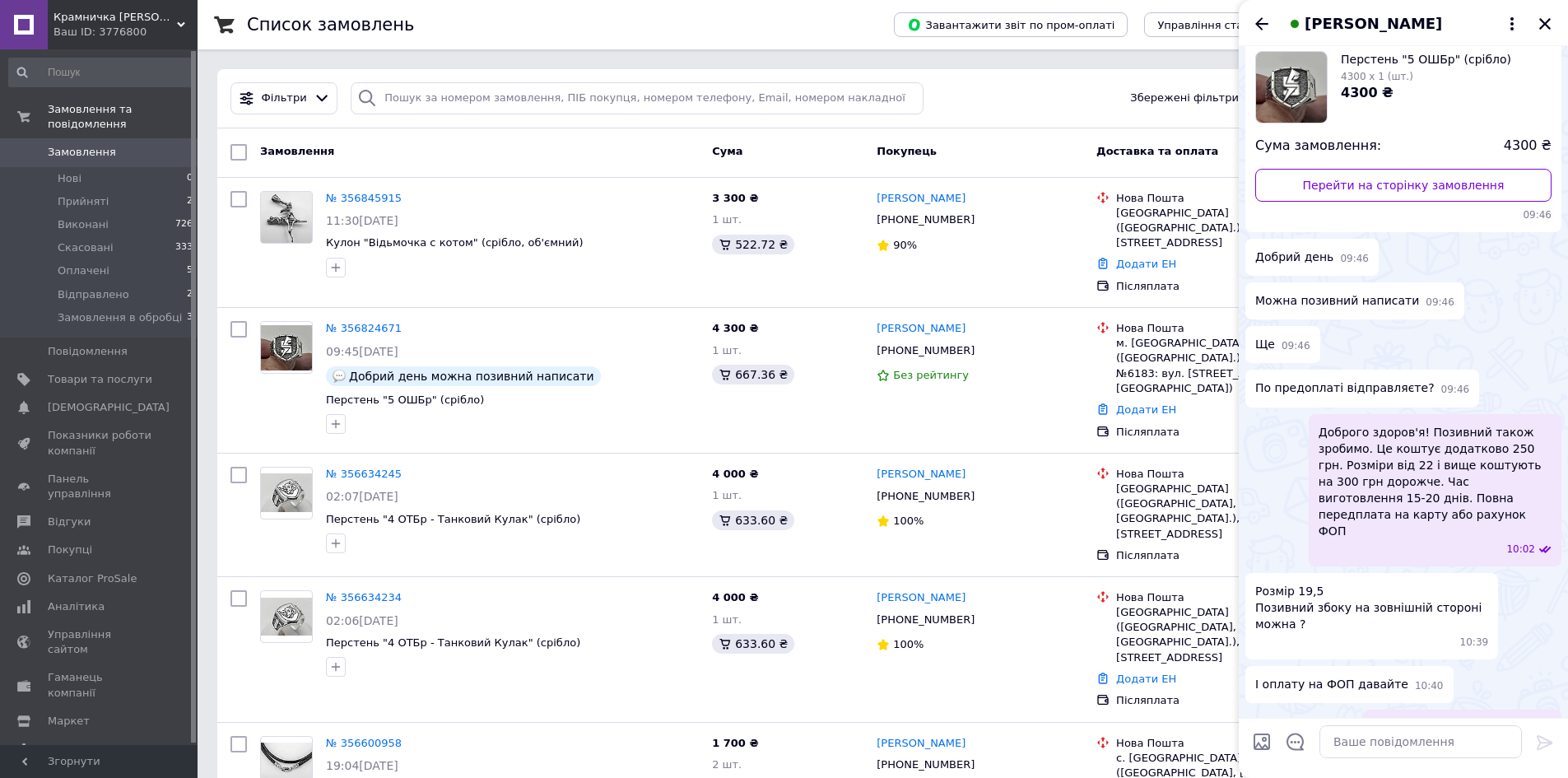
scroll to position [0, 0]
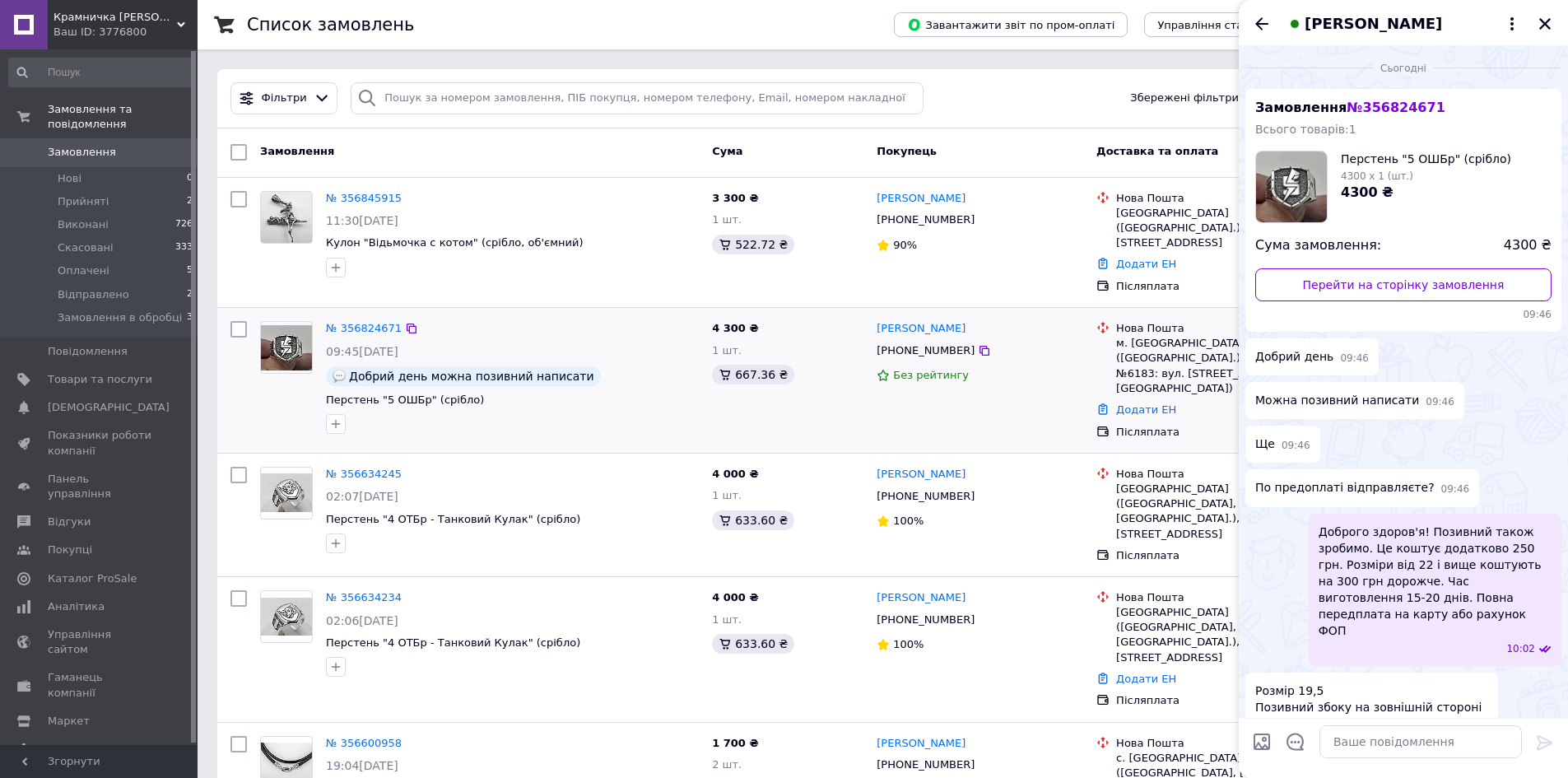
click at [268, 395] on div at bounding box center [286, 377] width 65 height 126
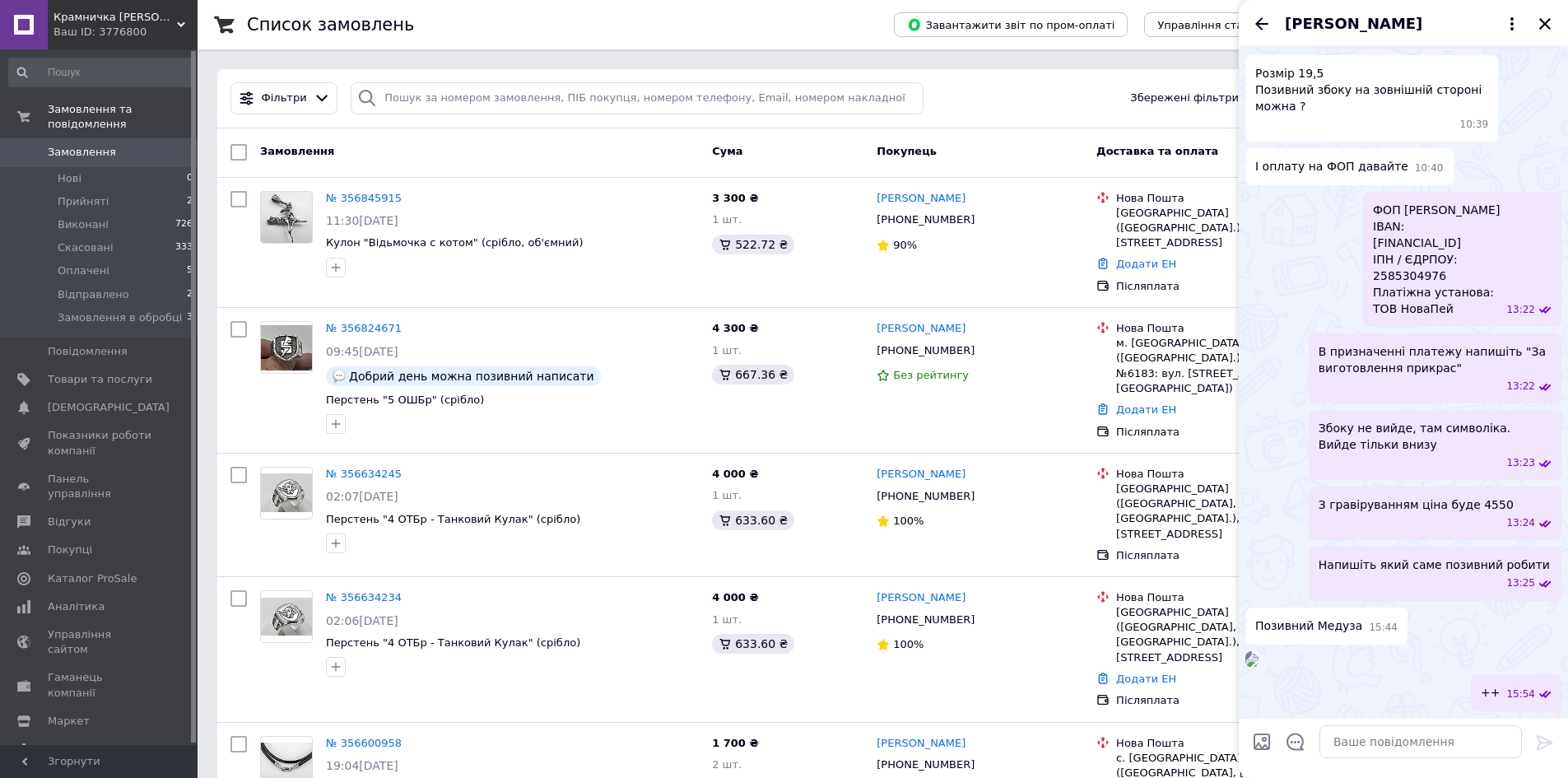
scroll to position [815, 0]
click at [1545, 23] on icon "Закрити" at bounding box center [1544, 24] width 12 height 12
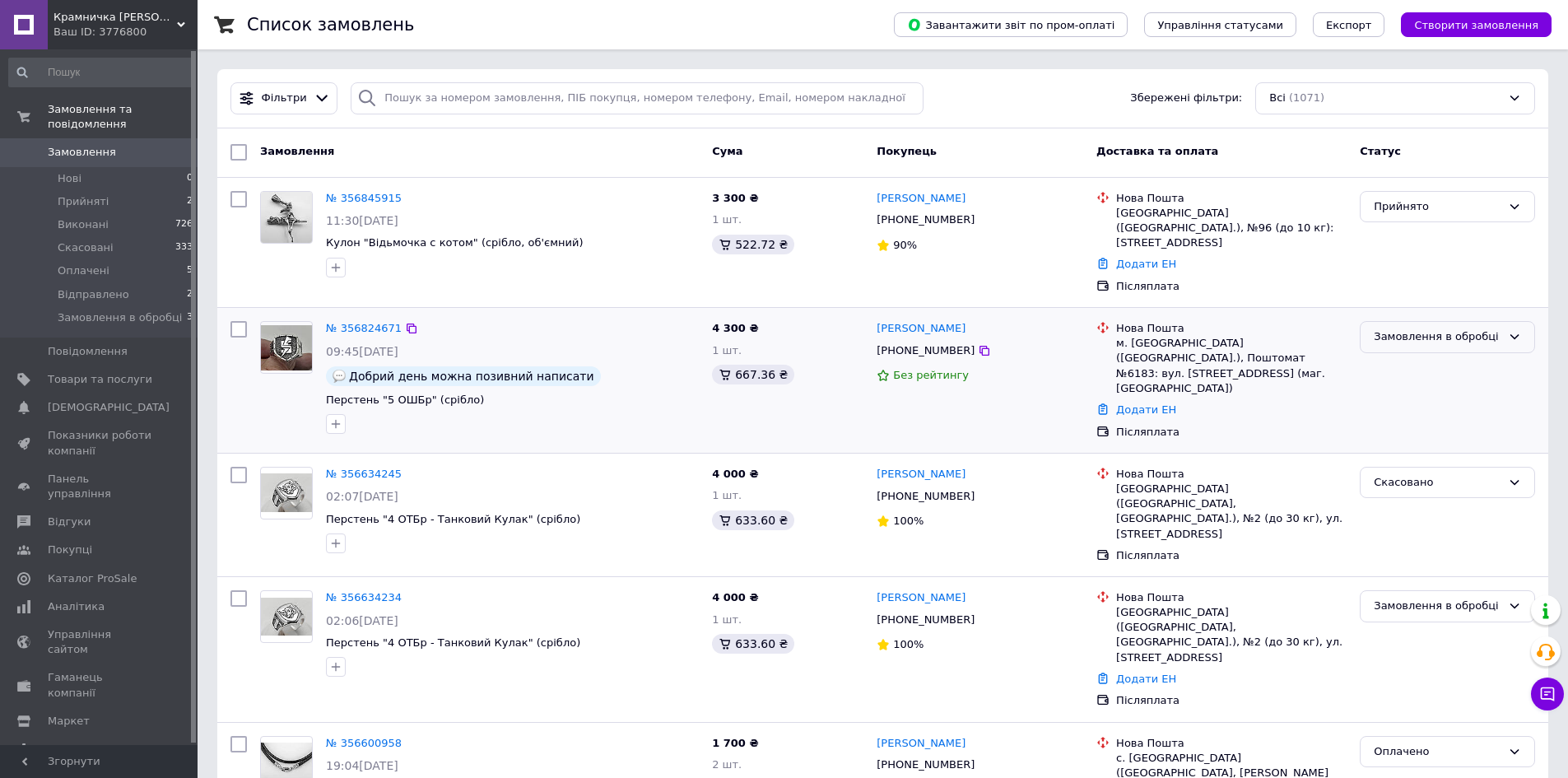
click at [1460, 328] on div "Замовлення в обробці" at bounding box center [1437, 336] width 127 height 18
click at [1548, 694] on icon at bounding box center [1547, 694] width 17 height 17
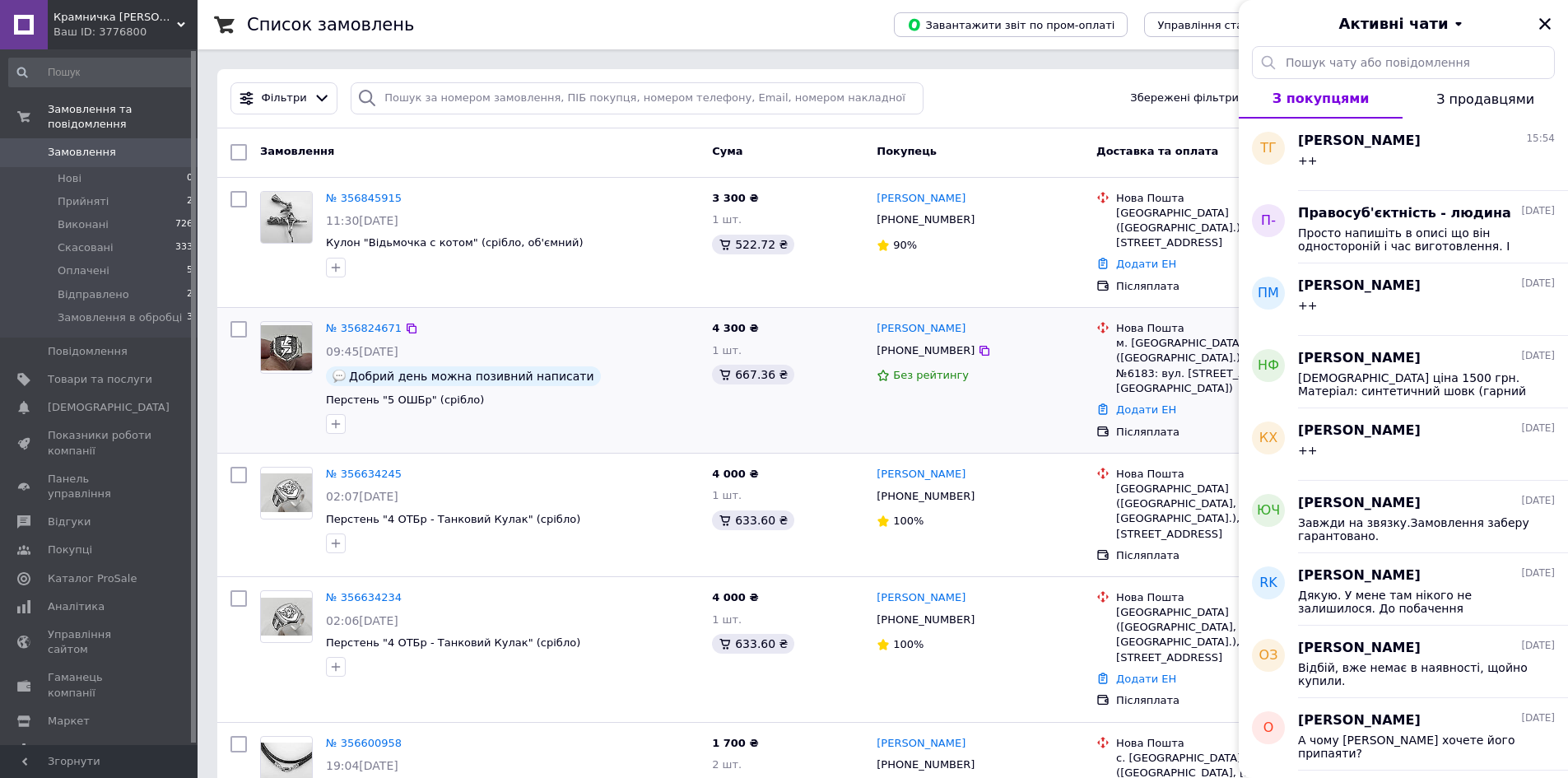
click at [616, 411] on div at bounding box center [512, 424] width 380 height 27
click at [1546, 19] on icon "Закрити" at bounding box center [1545, 24] width 15 height 15
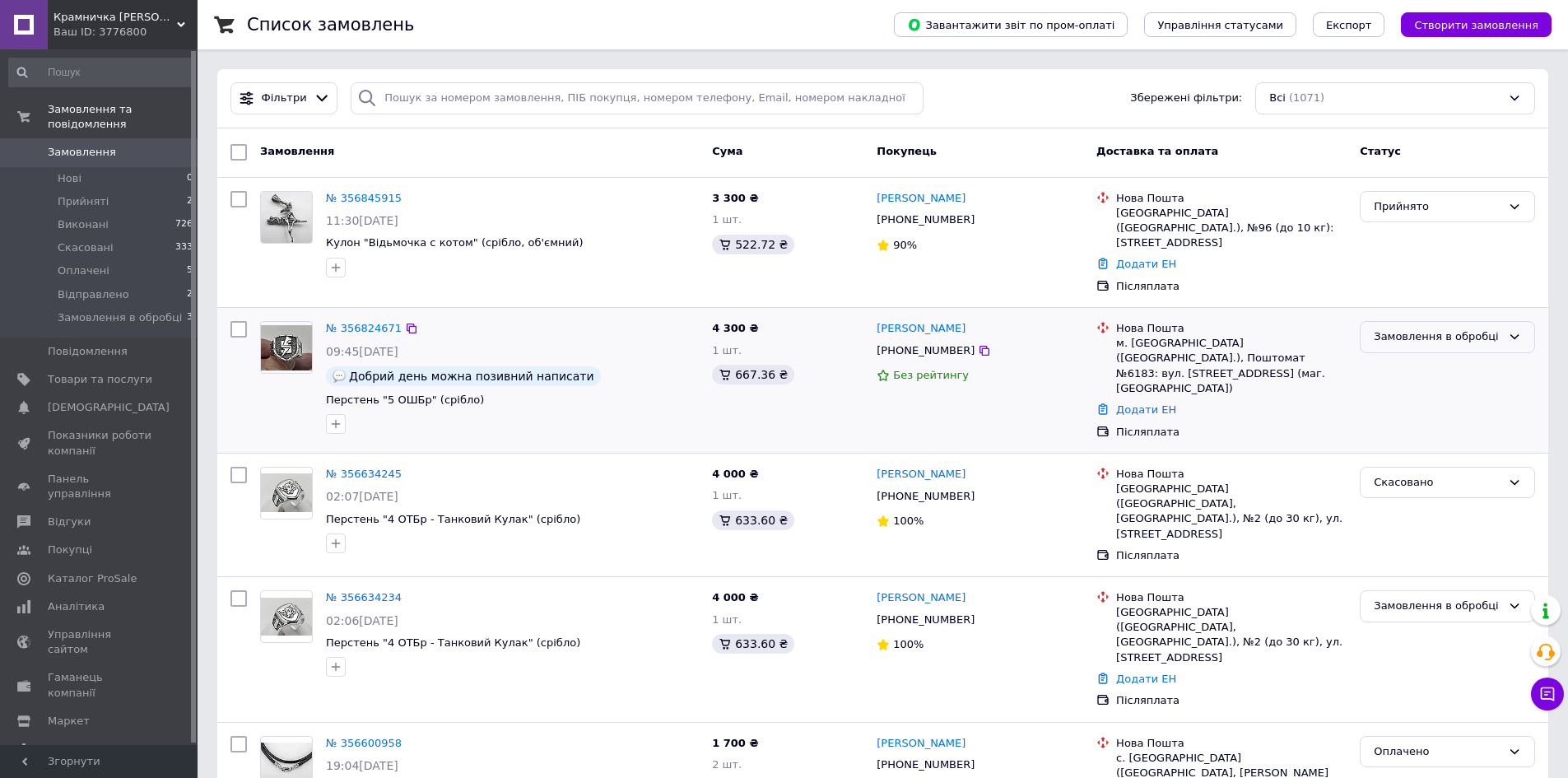
click at [1477, 328] on div "Замовлення в обробці" at bounding box center [1437, 336] width 127 height 18
click at [1409, 446] on li "Оплачено" at bounding box center [1447, 461] width 173 height 30
click at [558, 320] on div "№ 356824671" at bounding box center [512, 329] width 376 height 19
click at [1543, 690] on icon at bounding box center [1547, 694] width 17 height 17
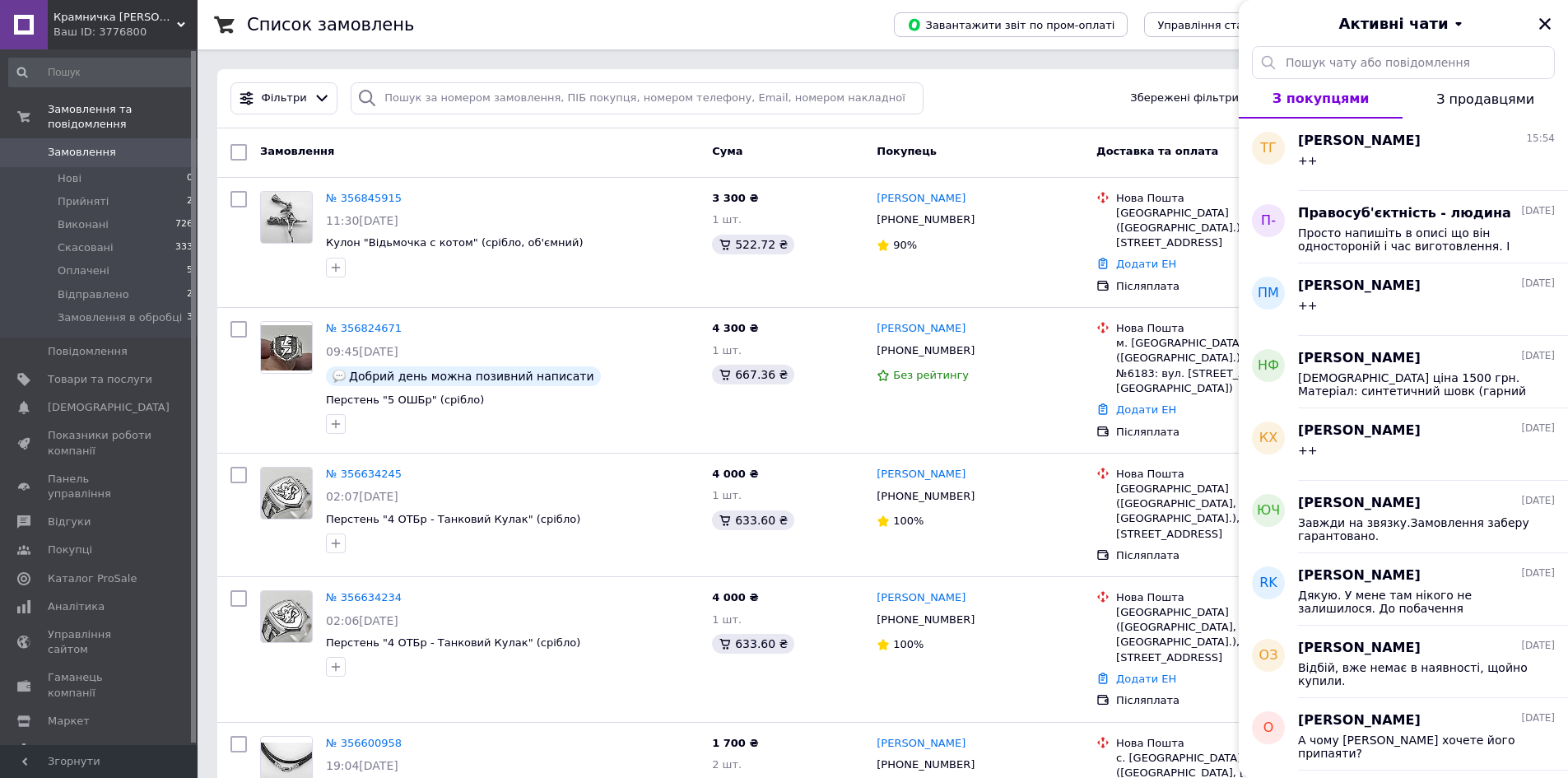
click at [1543, 690] on div "Ооексій Задєсов 25.07.2025 Відбій, вже немає в наявності, щойно купили." at bounding box center [1433, 662] width 270 height 73
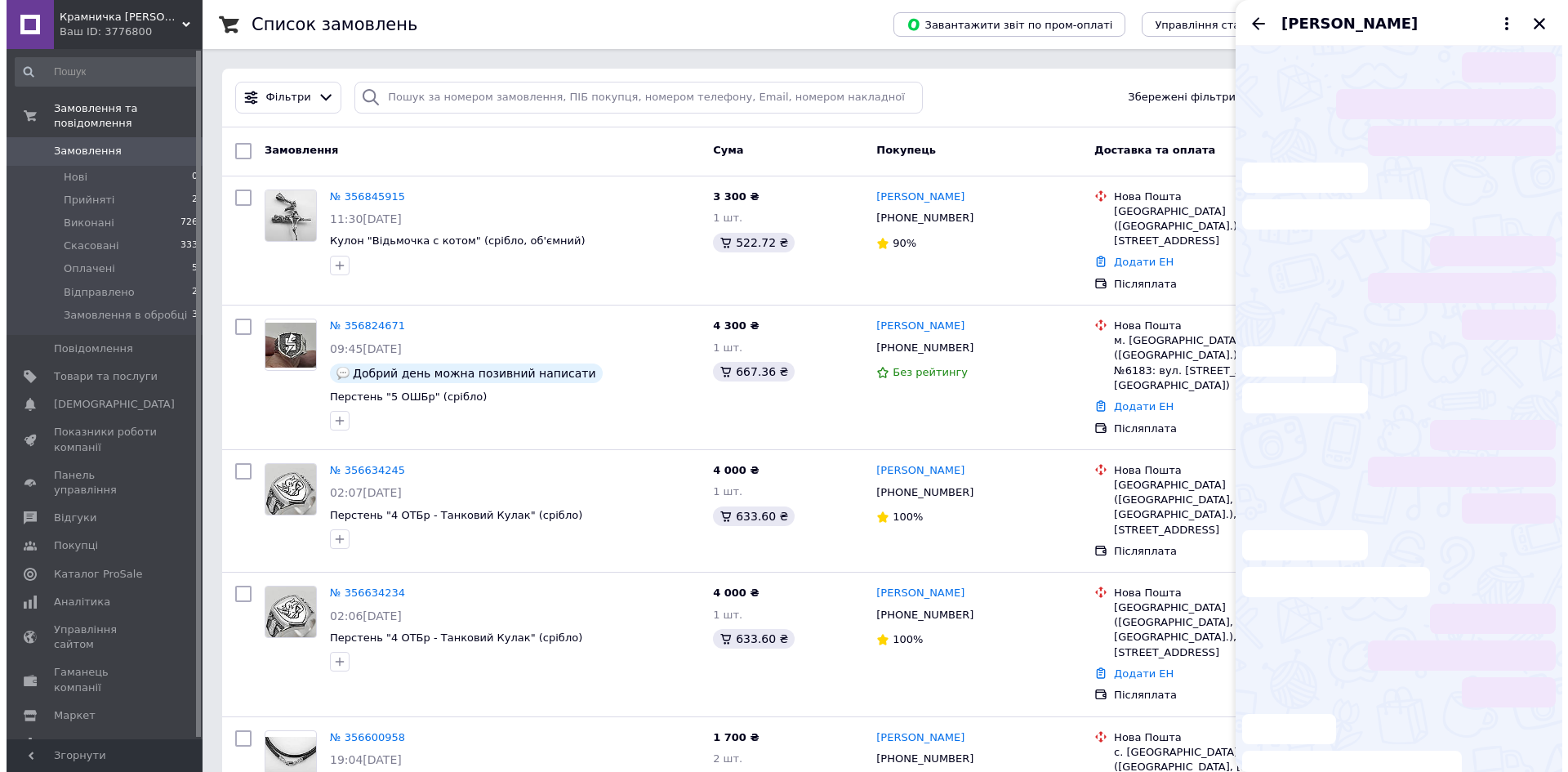
scroll to position [218, 0]
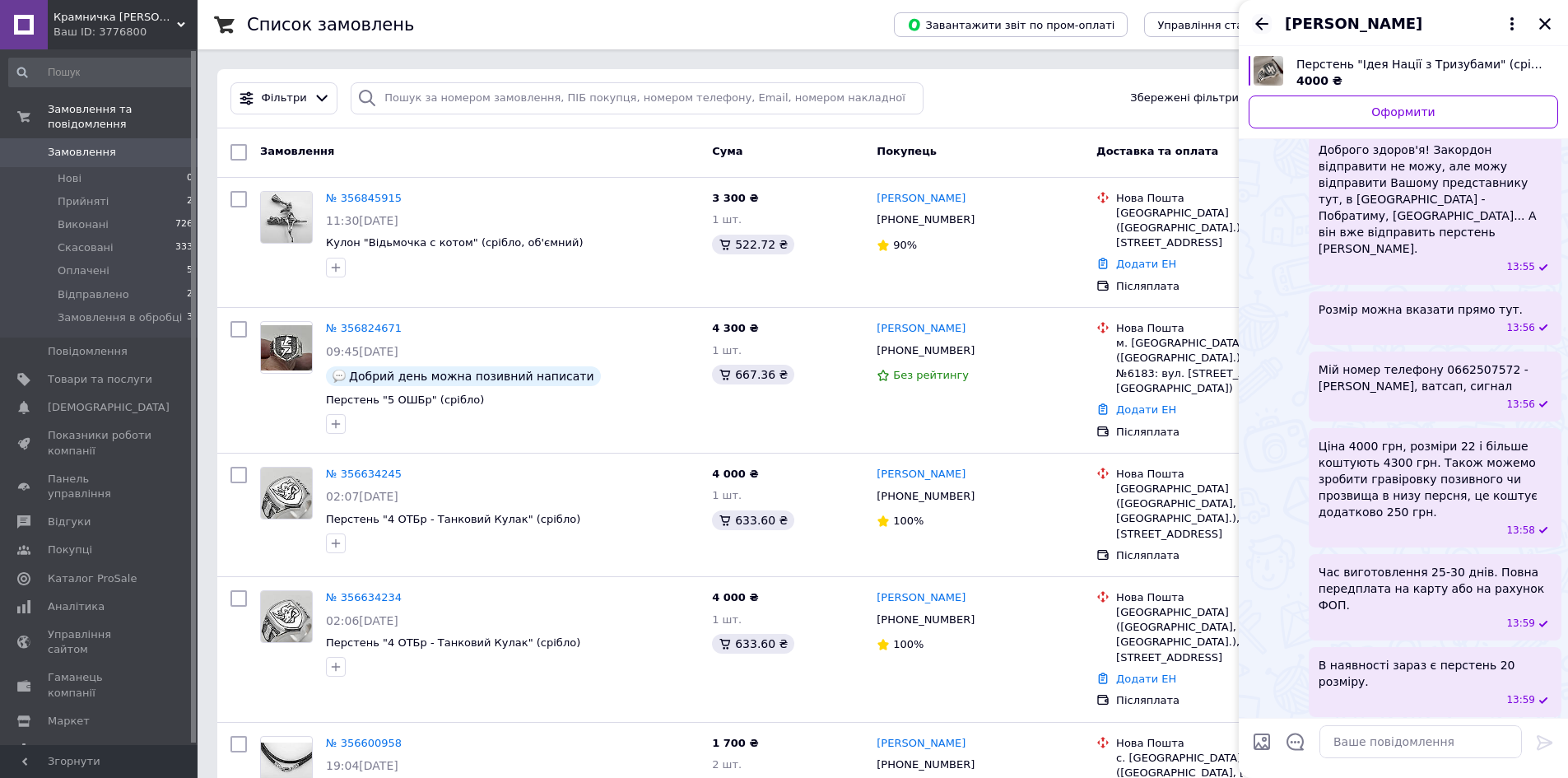
click at [1260, 24] on icon "Назад" at bounding box center [1261, 23] width 13 height 12
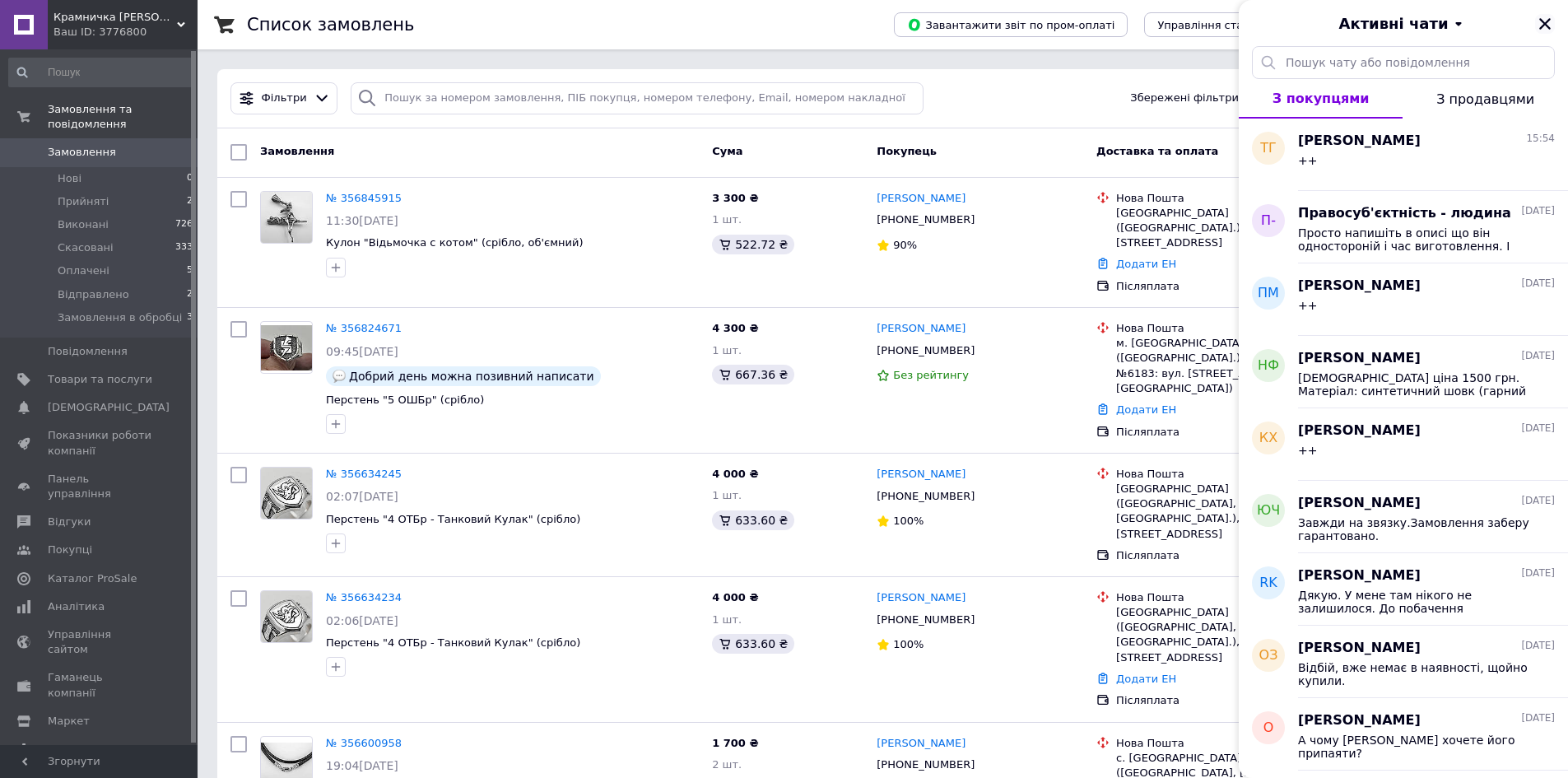
click at [1545, 23] on icon "Закрити" at bounding box center [1544, 24] width 12 height 12
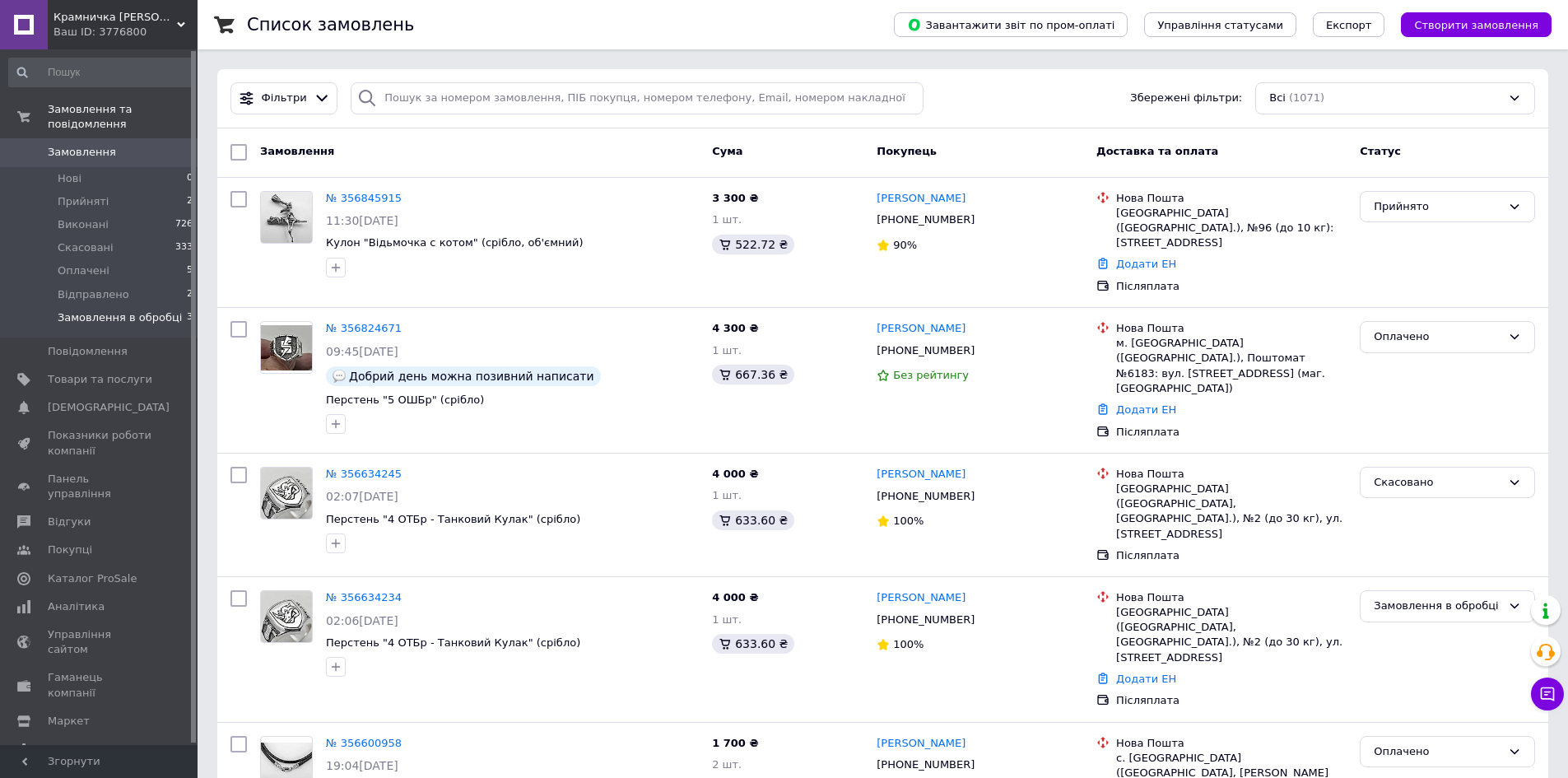
click at [110, 311] on span "Замовлення в обробці" at bounding box center [120, 318] width 124 height 15
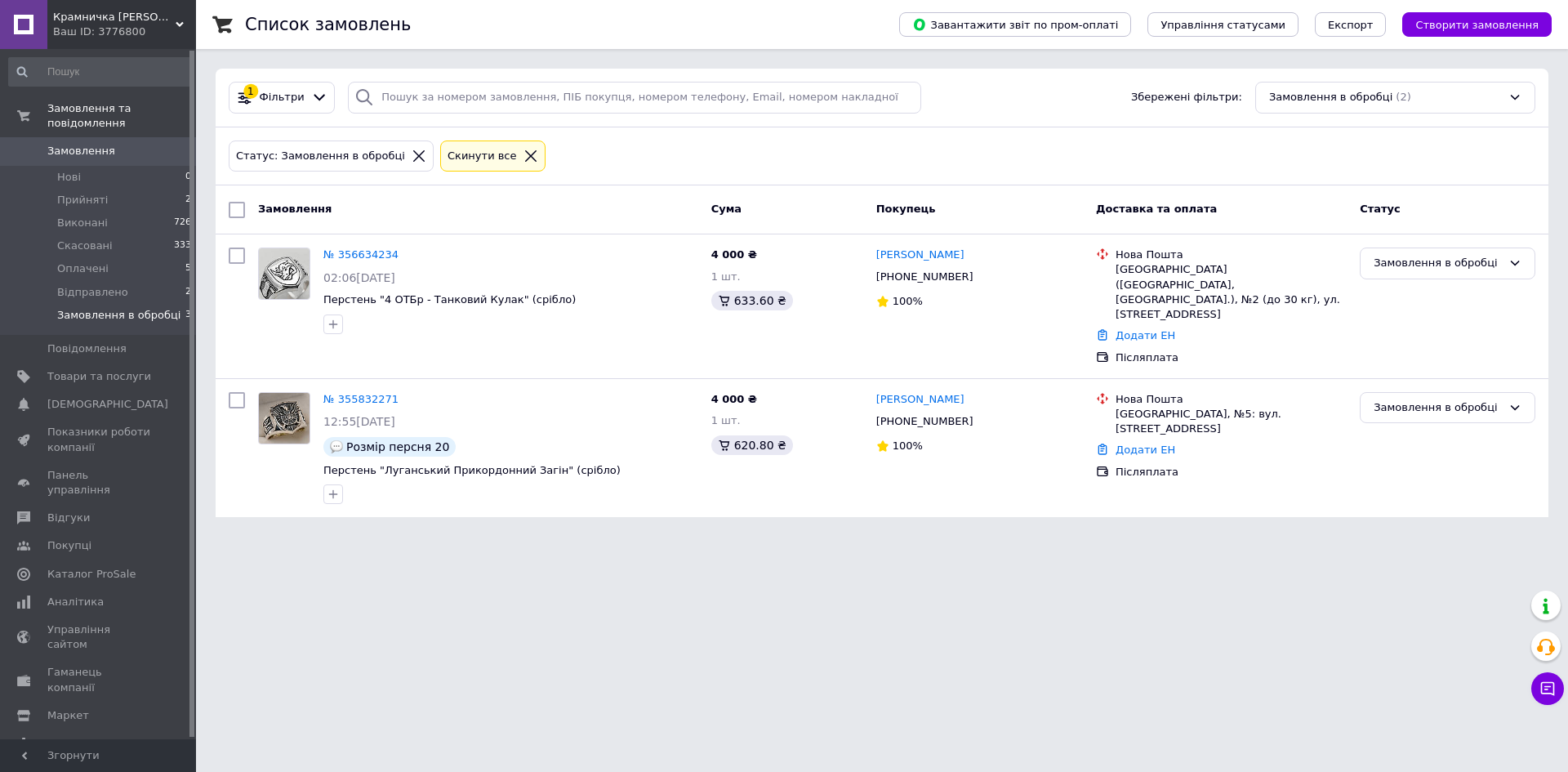
click at [310, 537] on html "Крамничка Козака Мамая Ваш ID: 3776800 Сайт Крамничка Козака Мамая Кабінет поку…" at bounding box center [784, 268] width 1568 height 537
click at [1443, 266] on div "Замовлення в обробці" at bounding box center [1437, 263] width 128 height 17
click at [1409, 358] on li "Скасовано" at bounding box center [1447, 357] width 174 height 30
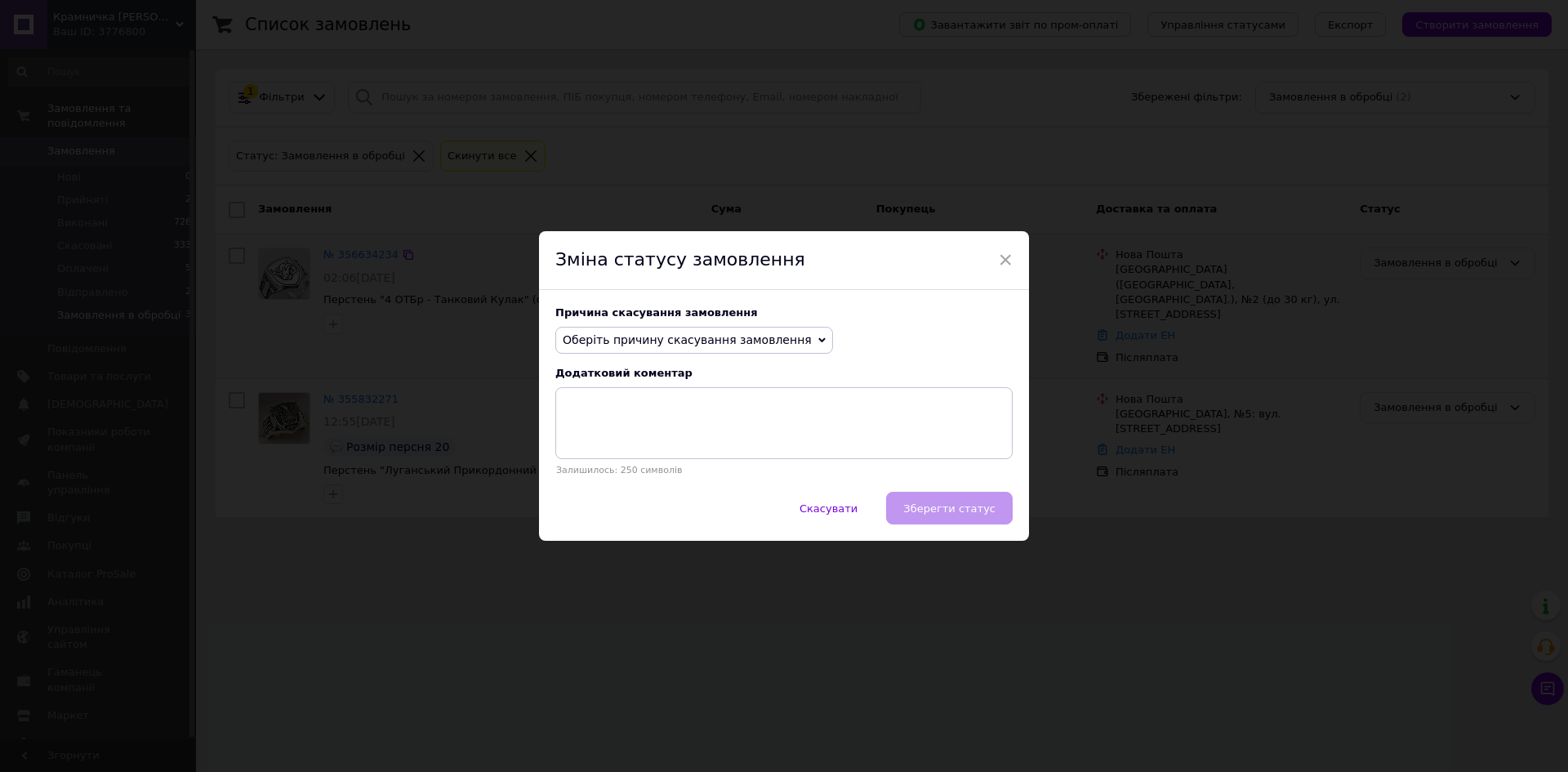
click at [705, 343] on span "Оберіть причину скасування замовлення" at bounding box center [687, 339] width 249 height 13
click at [649, 488] on li "Не вдається додзвонитися" at bounding box center [694, 487] width 276 height 23
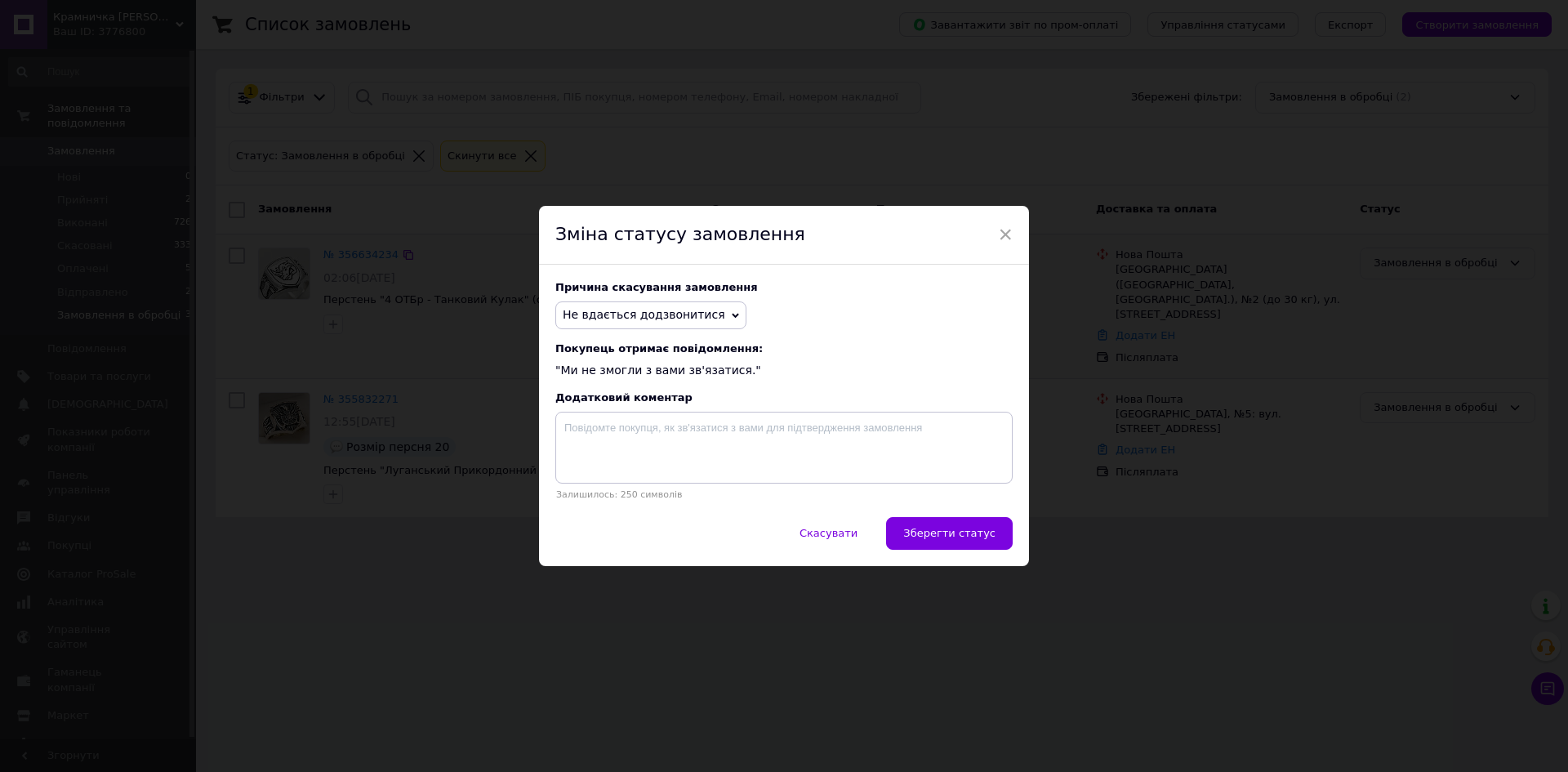
click at [951, 537] on span "Зберегти статус" at bounding box center [949, 532] width 92 height 12
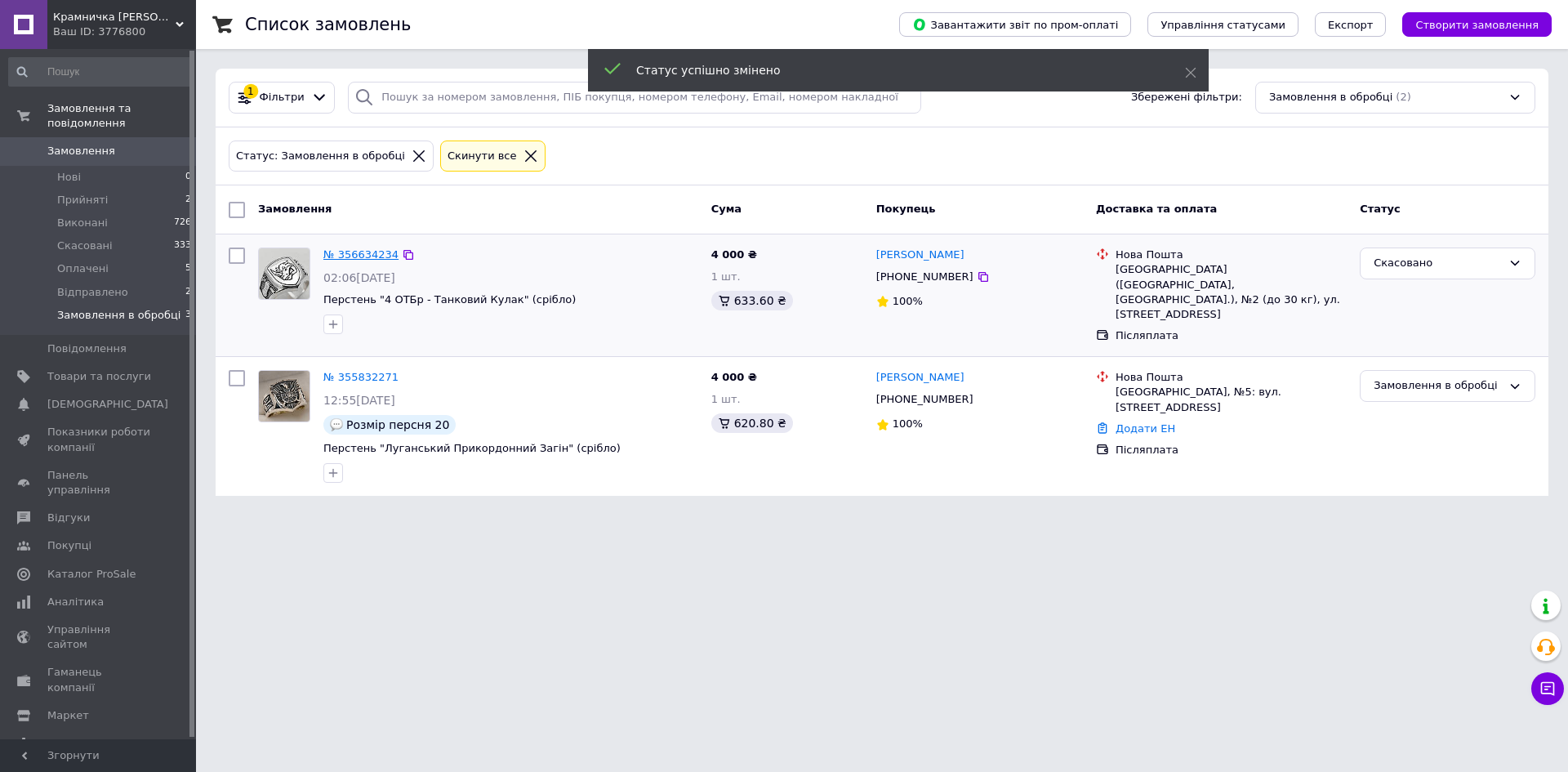
click at [371, 261] on link "№ 356634234" at bounding box center [361, 254] width 75 height 12
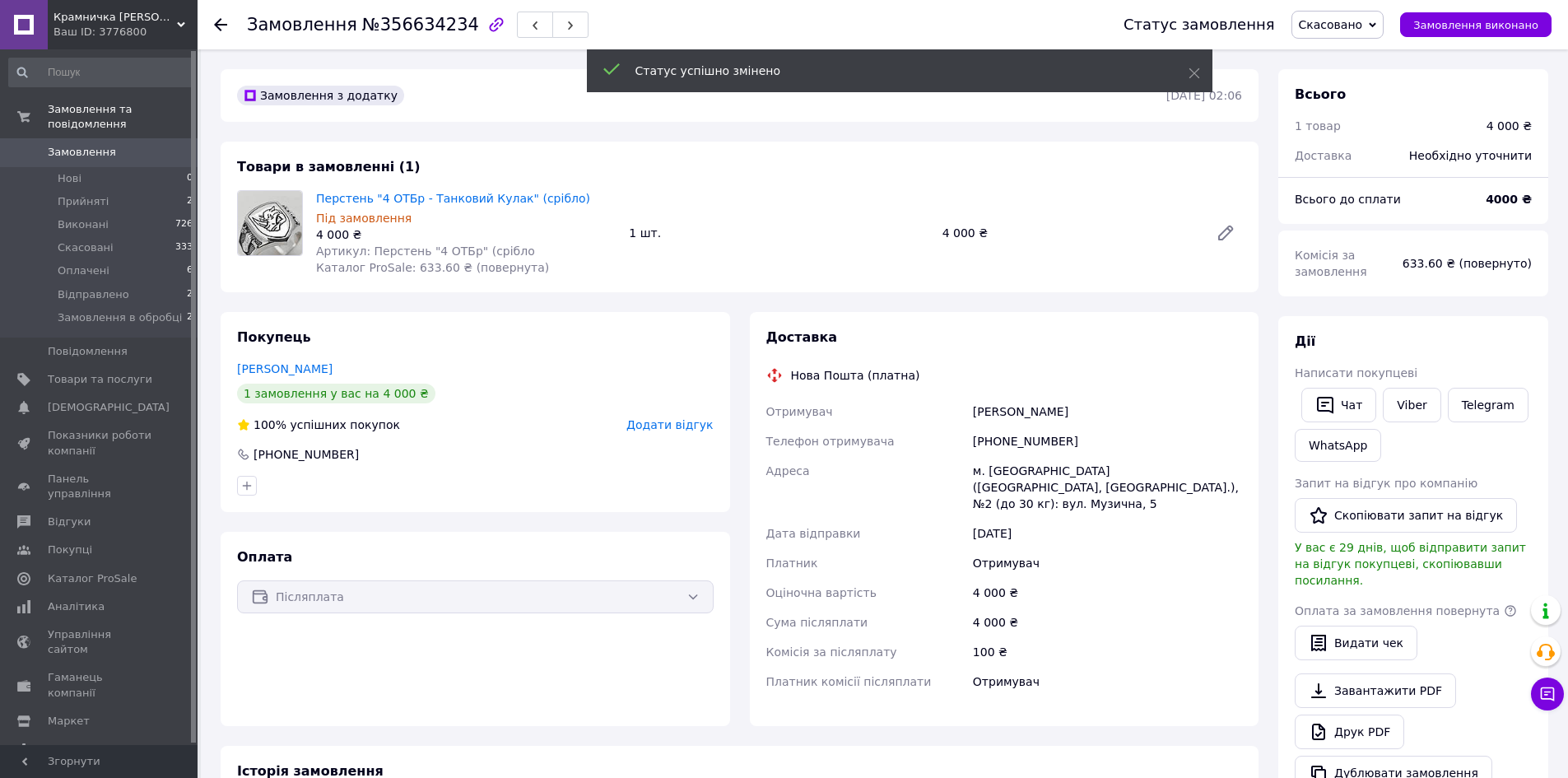
click at [676, 425] on span "Додати відгук" at bounding box center [670, 425] width 87 height 13
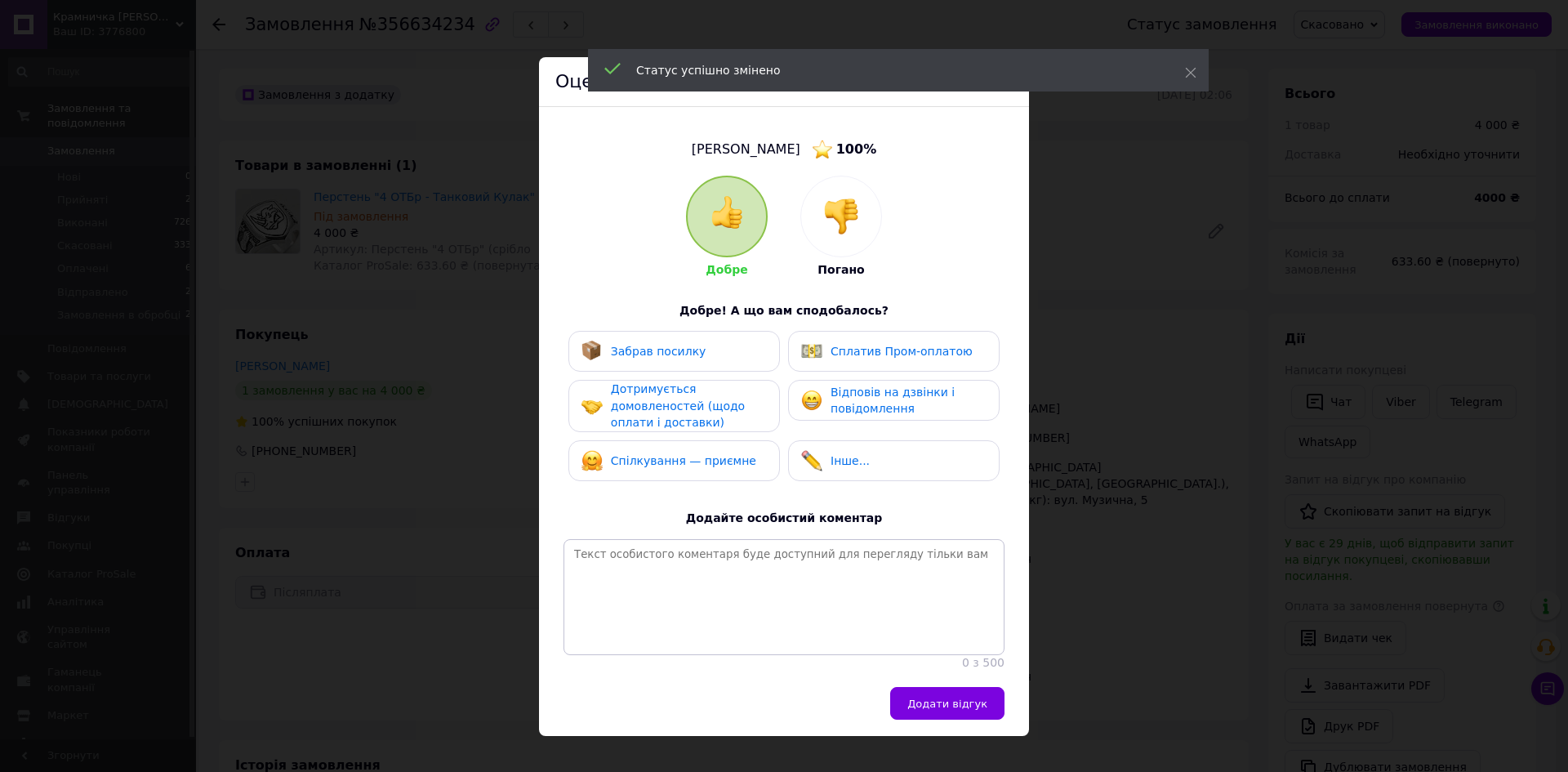
click at [839, 235] on div at bounding box center [841, 217] width 80 height 80
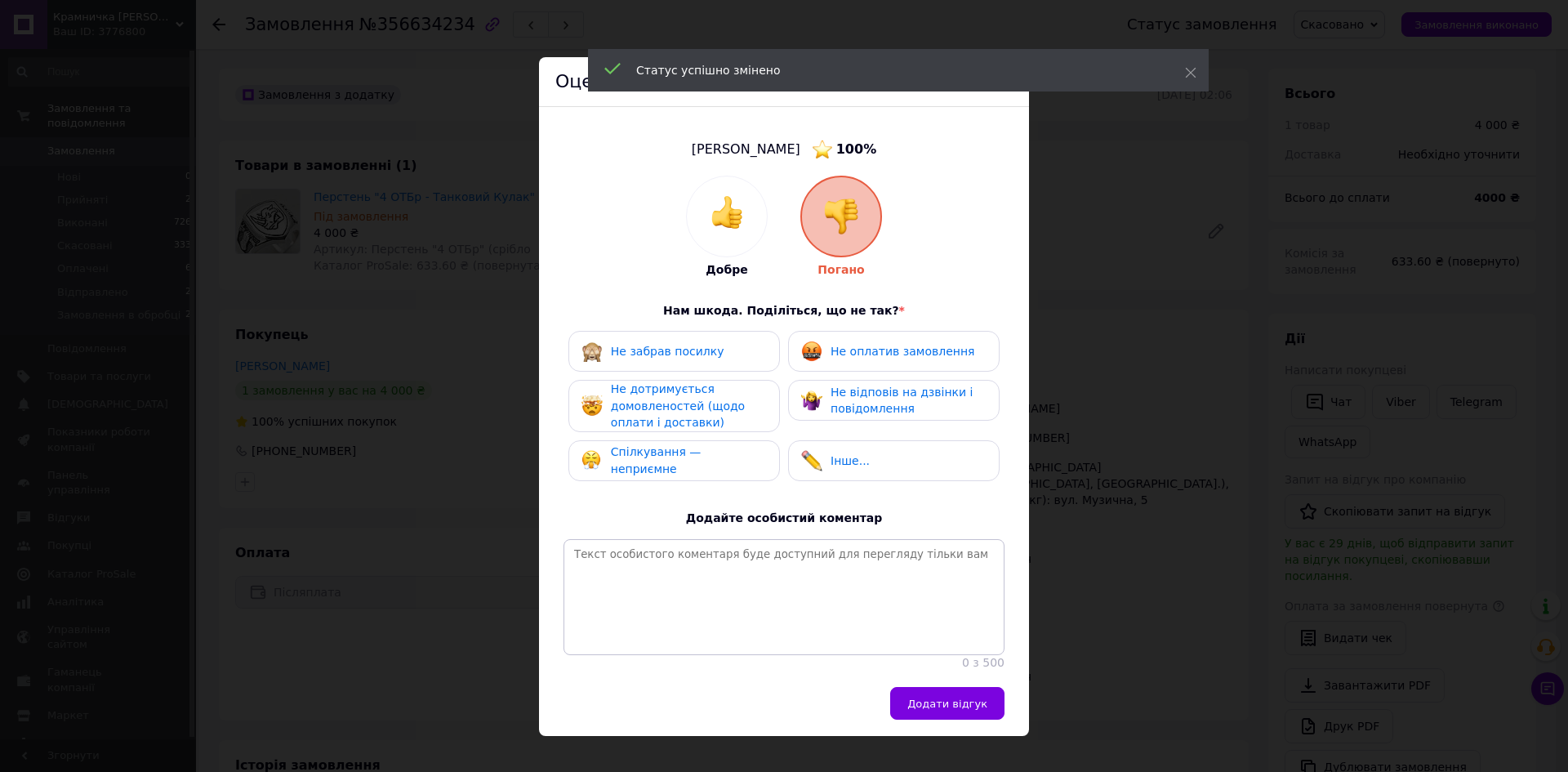
click at [699, 405] on span "Не дотримується домовленостей (щодо оплати і доставки)" at bounding box center [677, 405] width 133 height 47
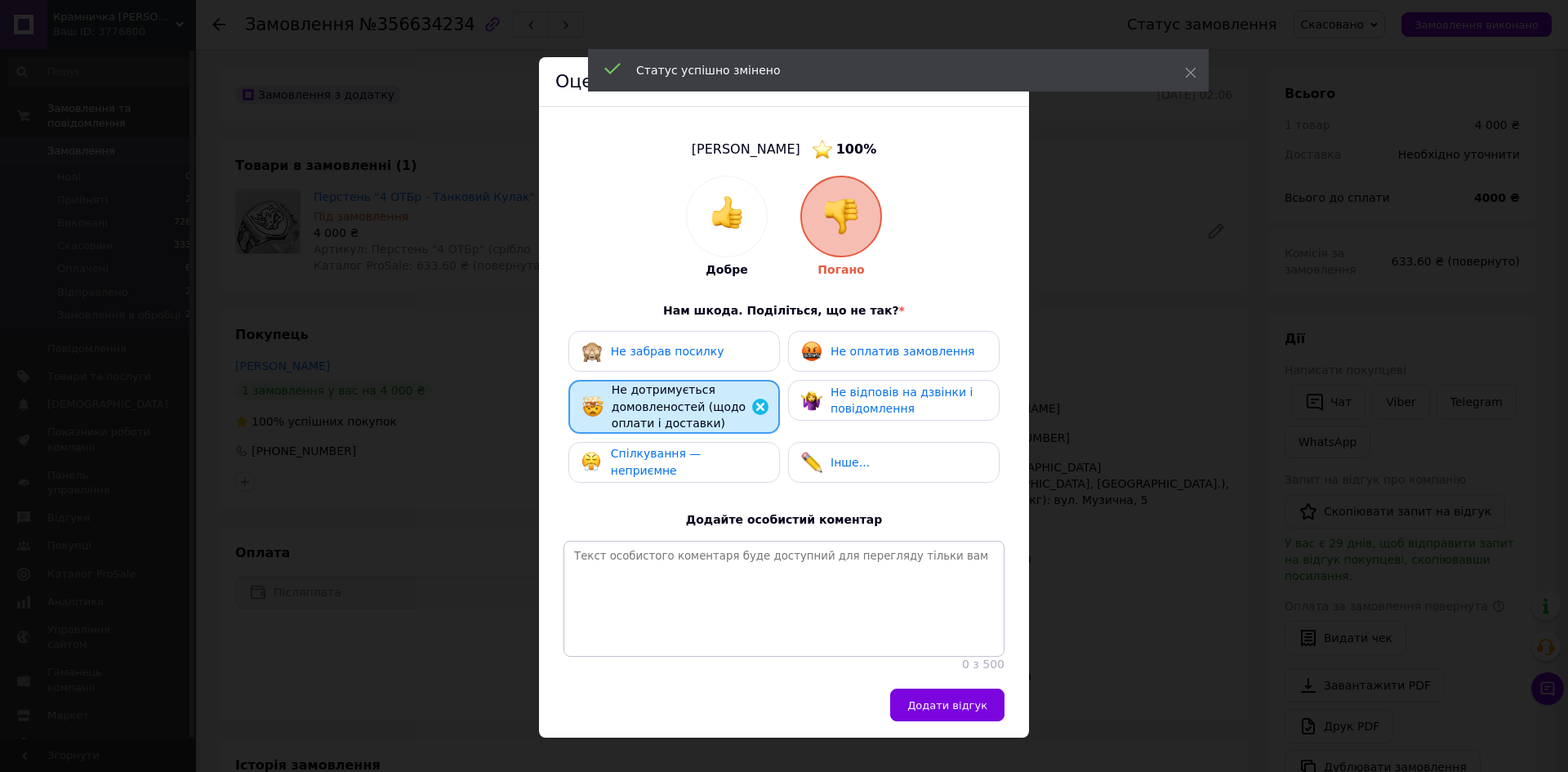
click at [920, 398] on span "Не відповів на дзвінки і повідомлення" at bounding box center [901, 401] width 142 height 30
click at [876, 350] on span "Не оплатив замовлення" at bounding box center [901, 351] width 144 height 13
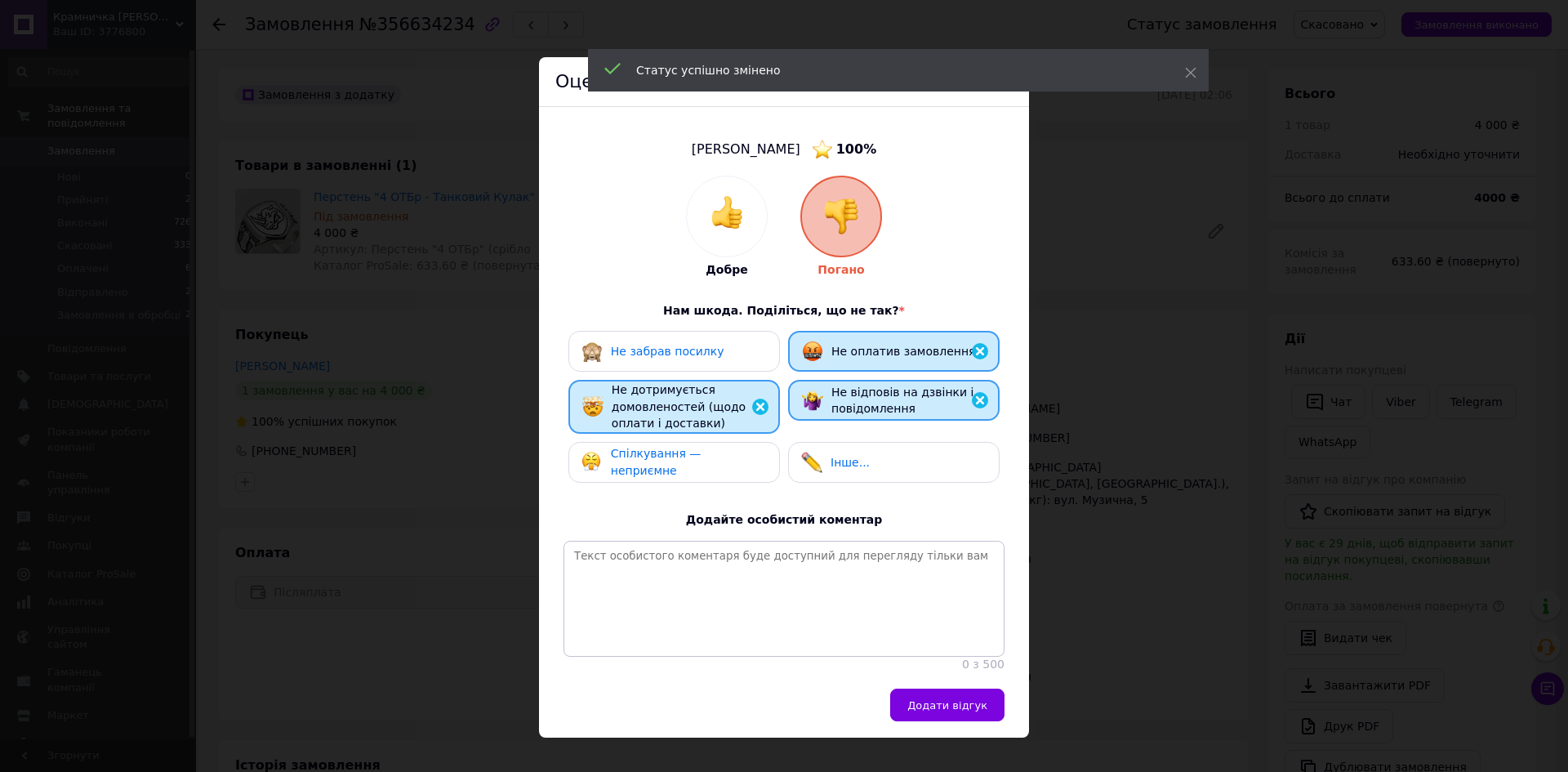
click at [932, 712] on span "Додати відгук" at bounding box center [947, 705] width 80 height 12
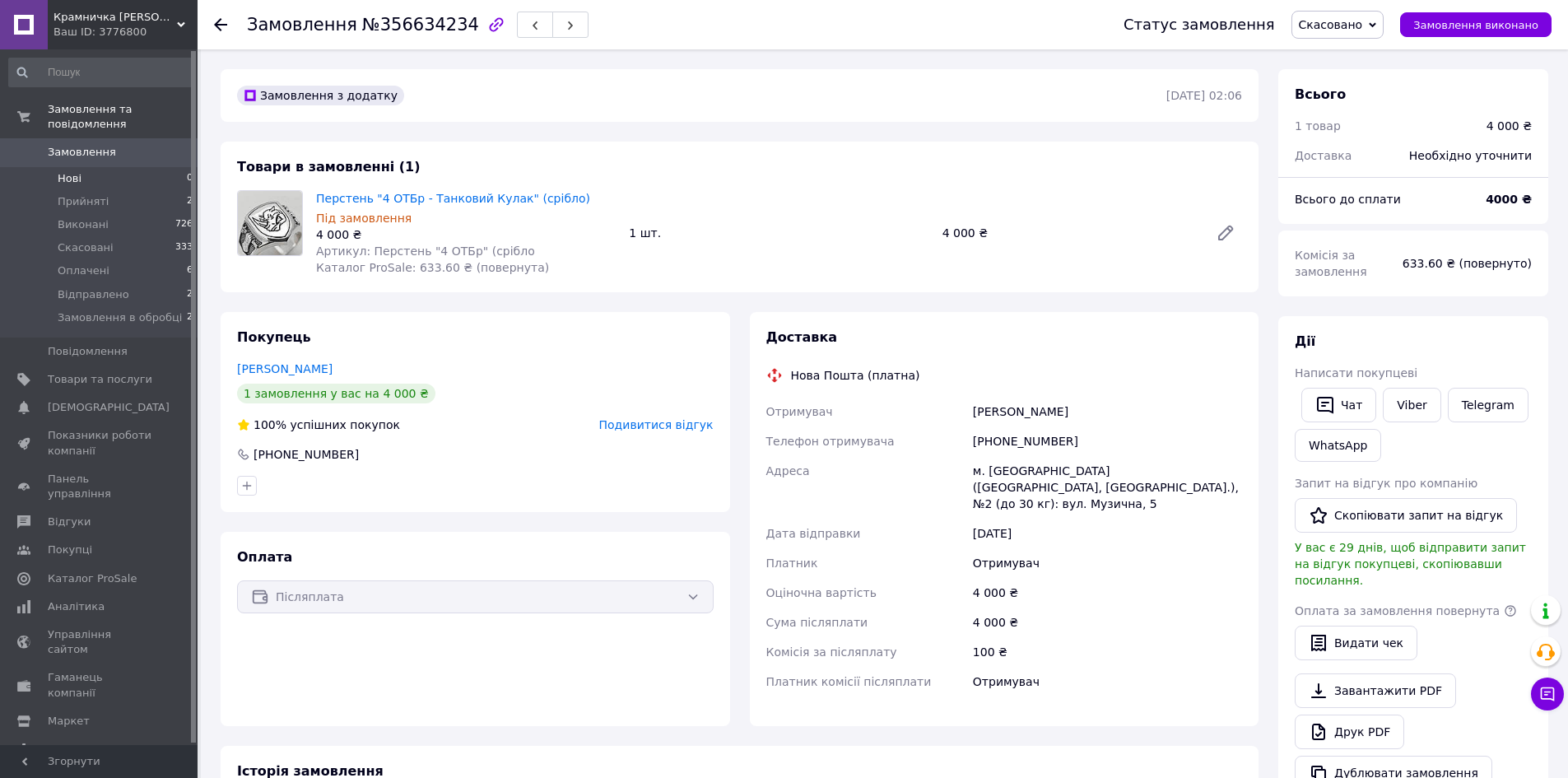
click at [70, 171] on span "Нові" at bounding box center [70, 179] width 24 height 15
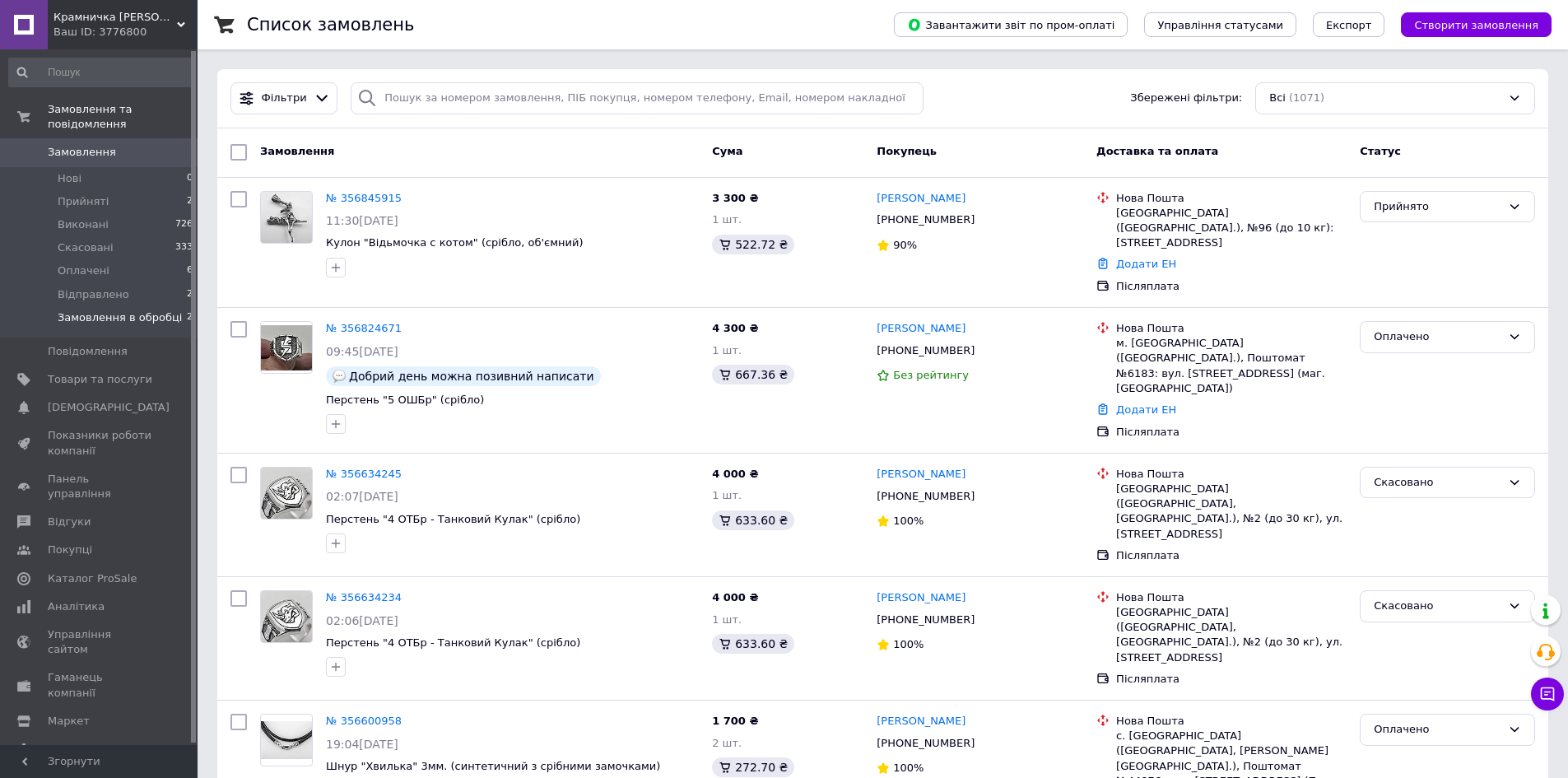
click at [107, 311] on span "Замовлення в обробці" at bounding box center [120, 318] width 124 height 15
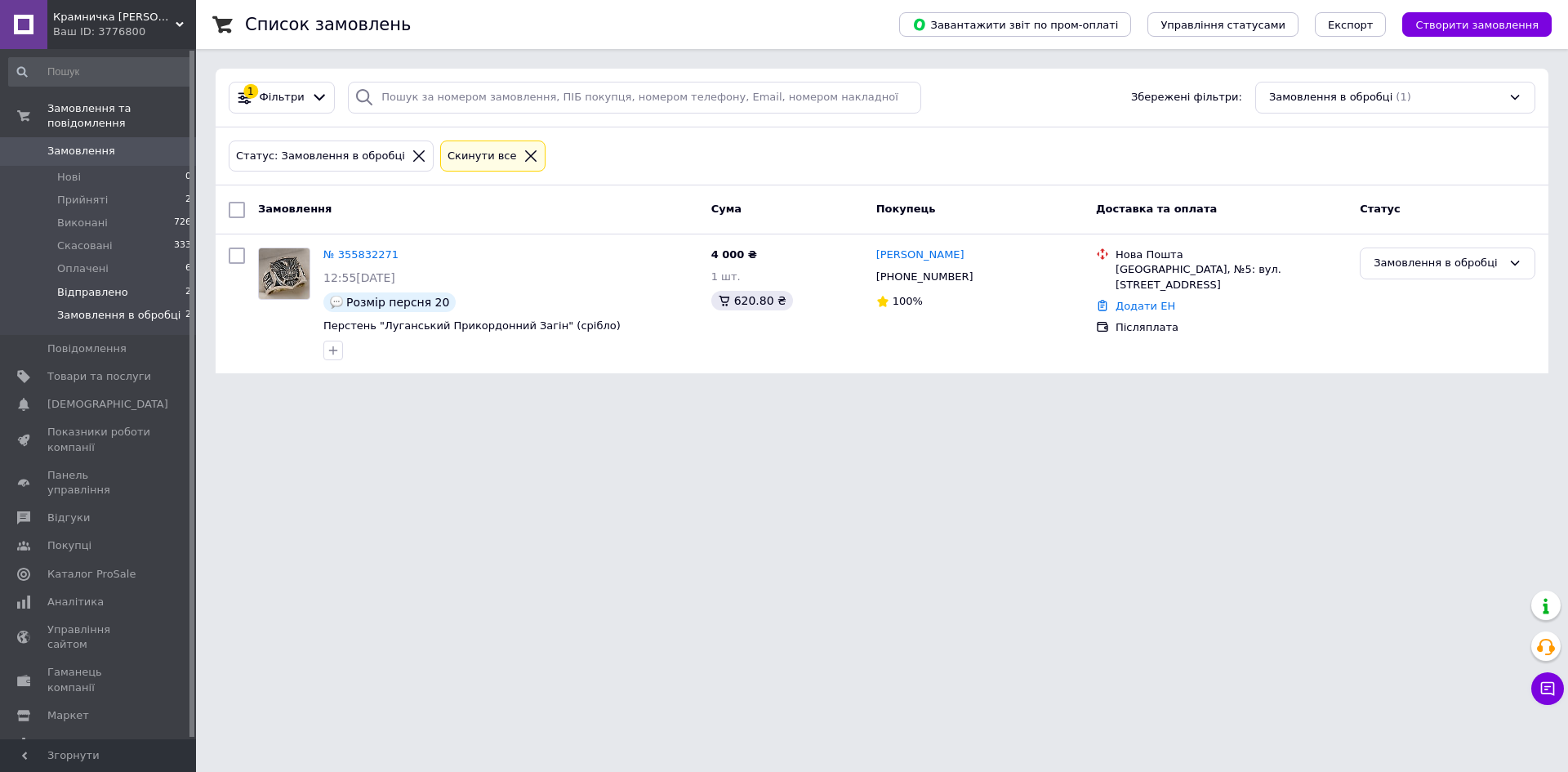
click at [105, 285] on span "Відправлено" at bounding box center [93, 293] width 71 height 15
